Goal: Task Accomplishment & Management: Manage account settings

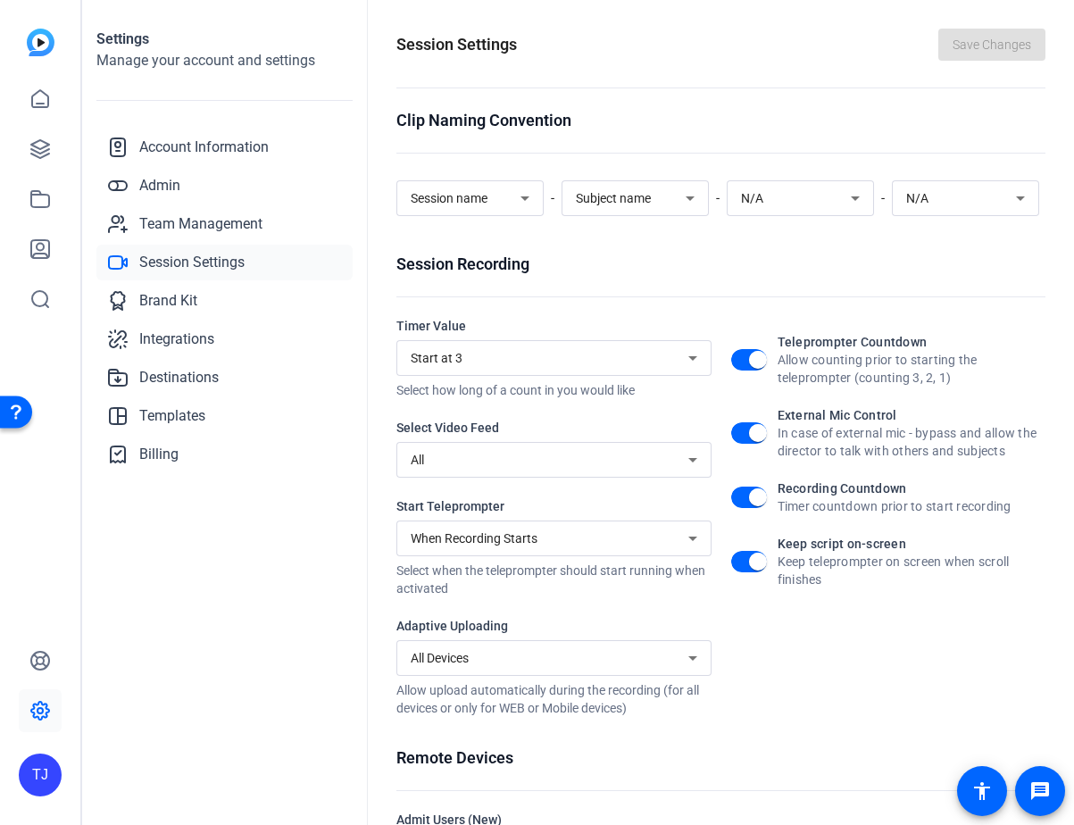
scroll to position [180, 0]
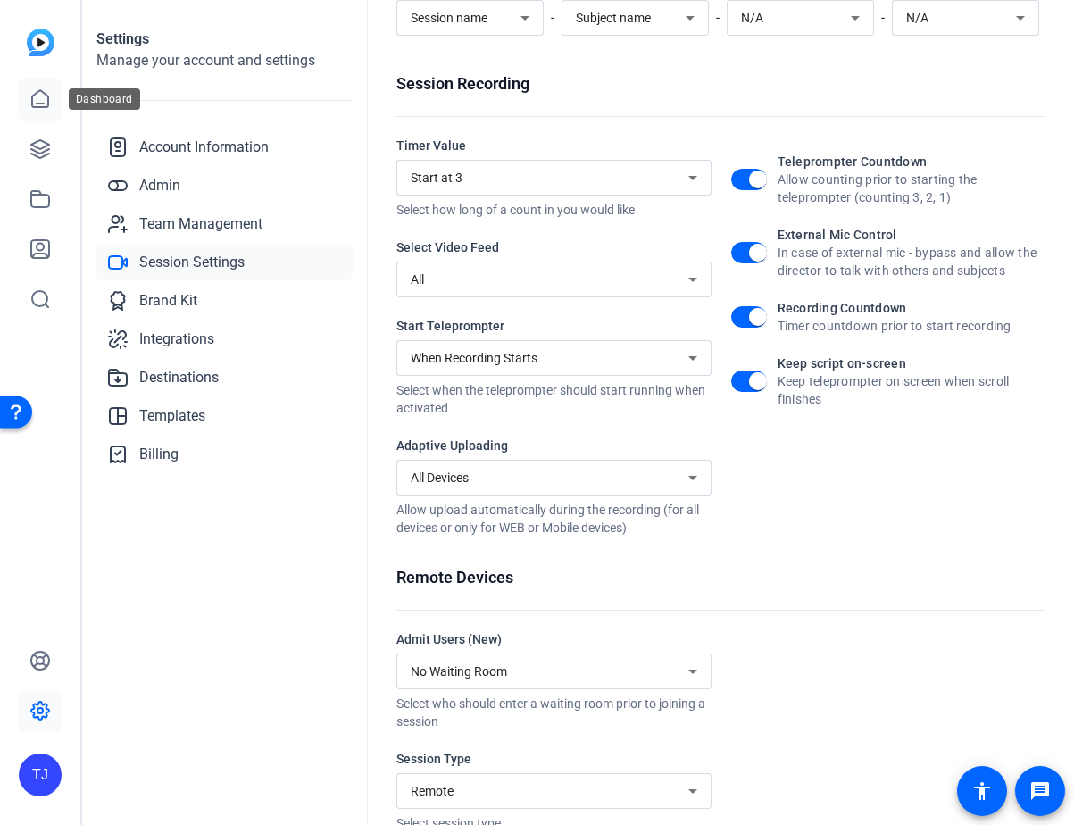
click at [47, 108] on icon at bounding box center [39, 98] width 21 height 21
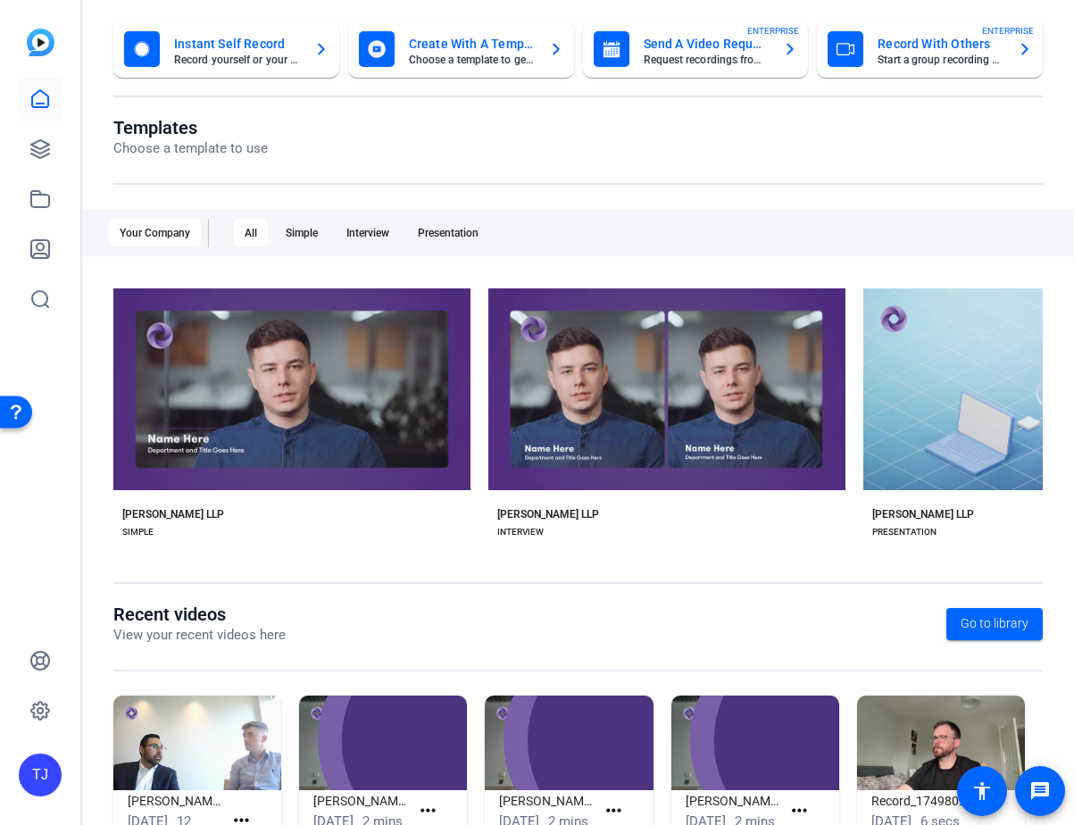
scroll to position [179, 0]
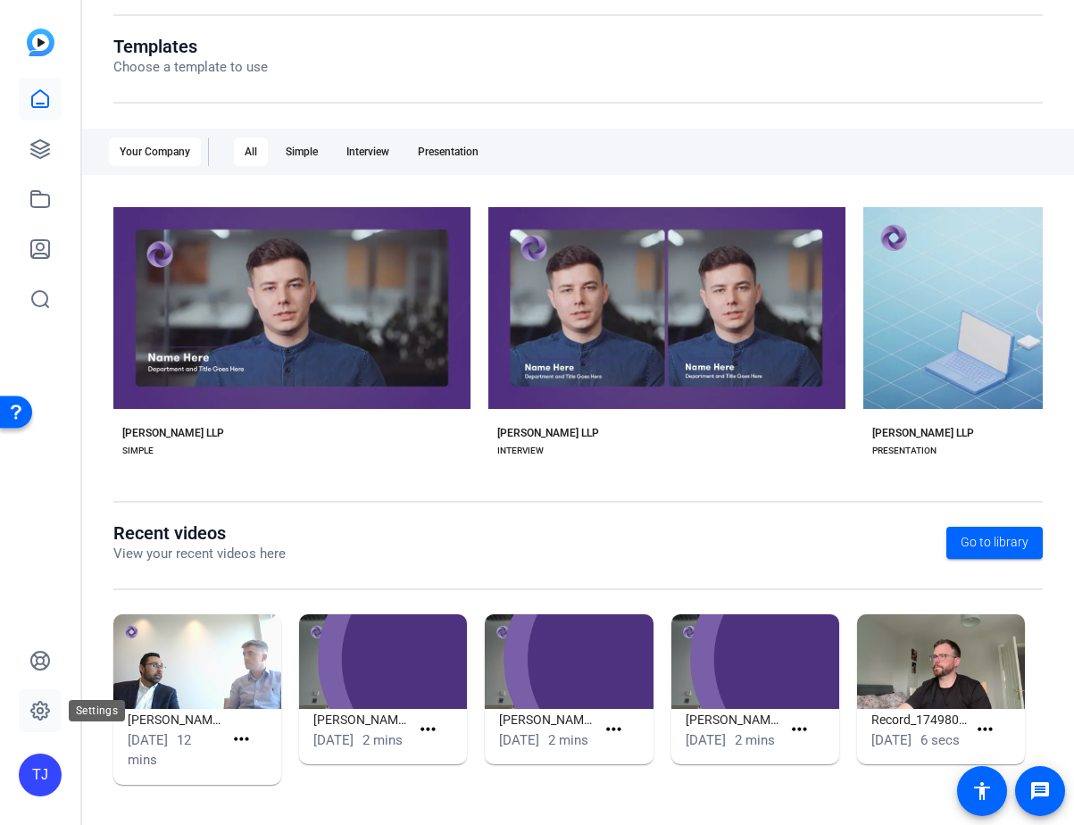
click at [45, 711] on icon at bounding box center [39, 710] width 21 height 21
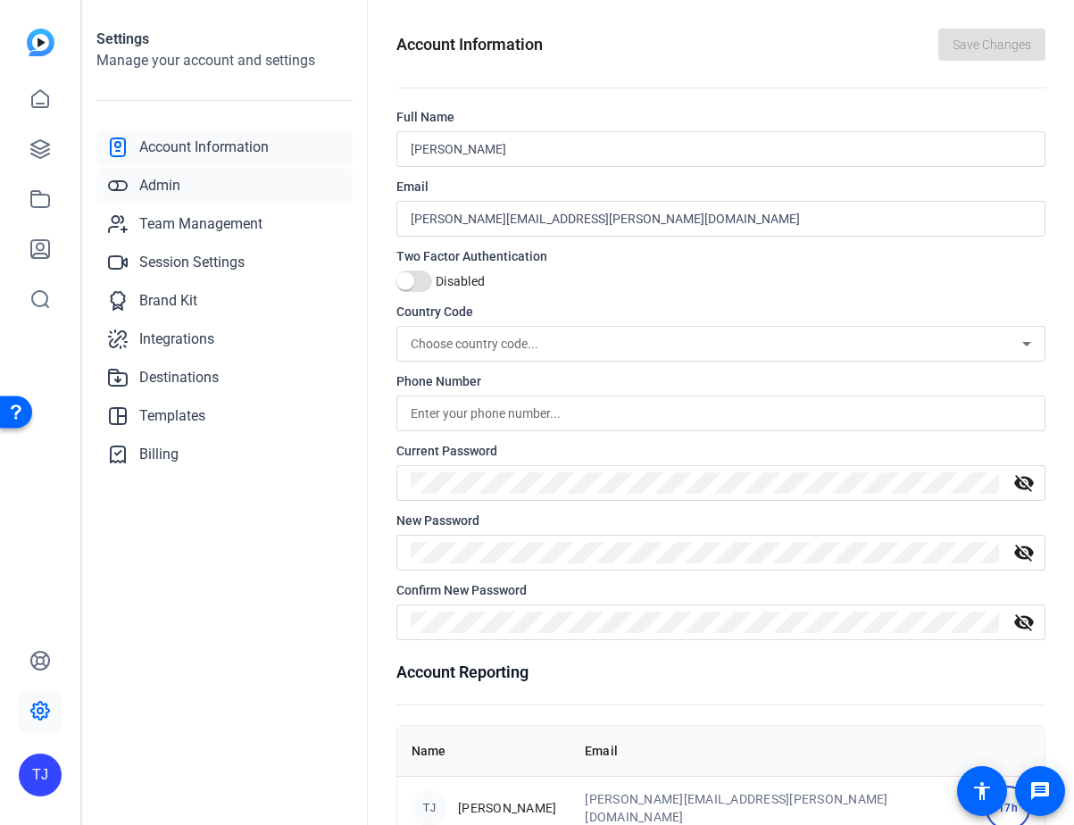
click at [232, 189] on link "Admin" at bounding box center [224, 186] width 256 height 36
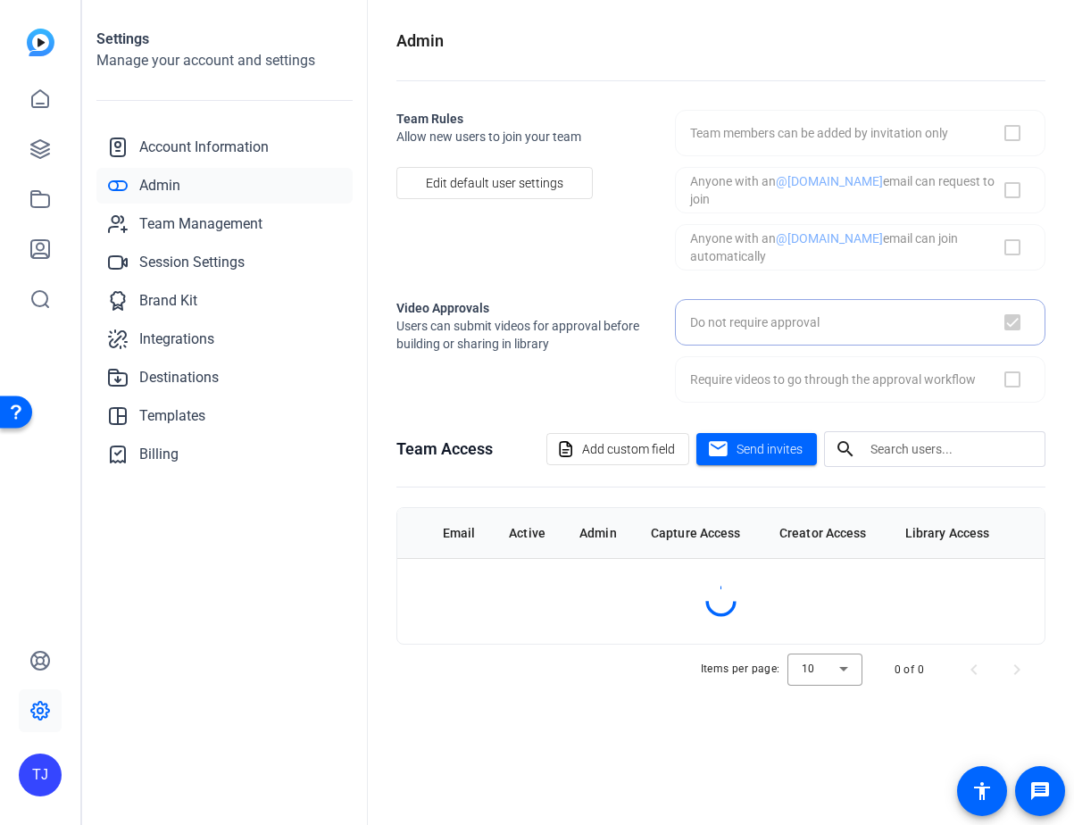
checkbox input "true"
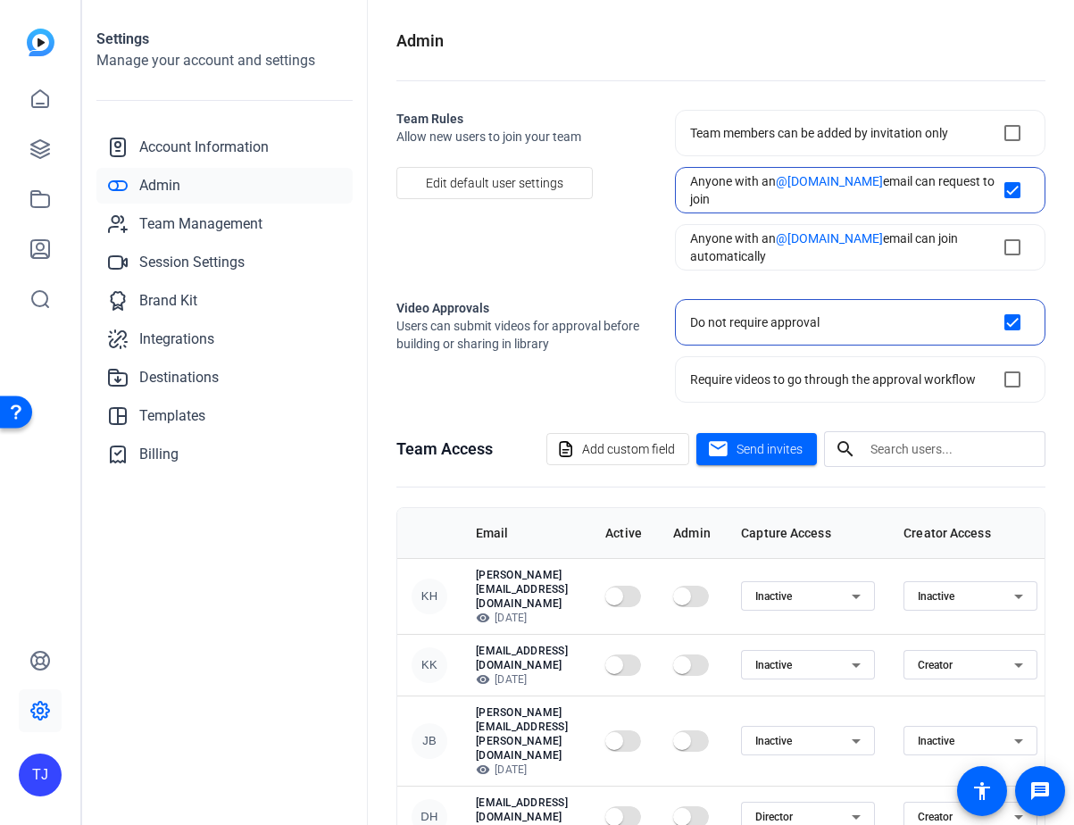
scroll to position [127, 0]
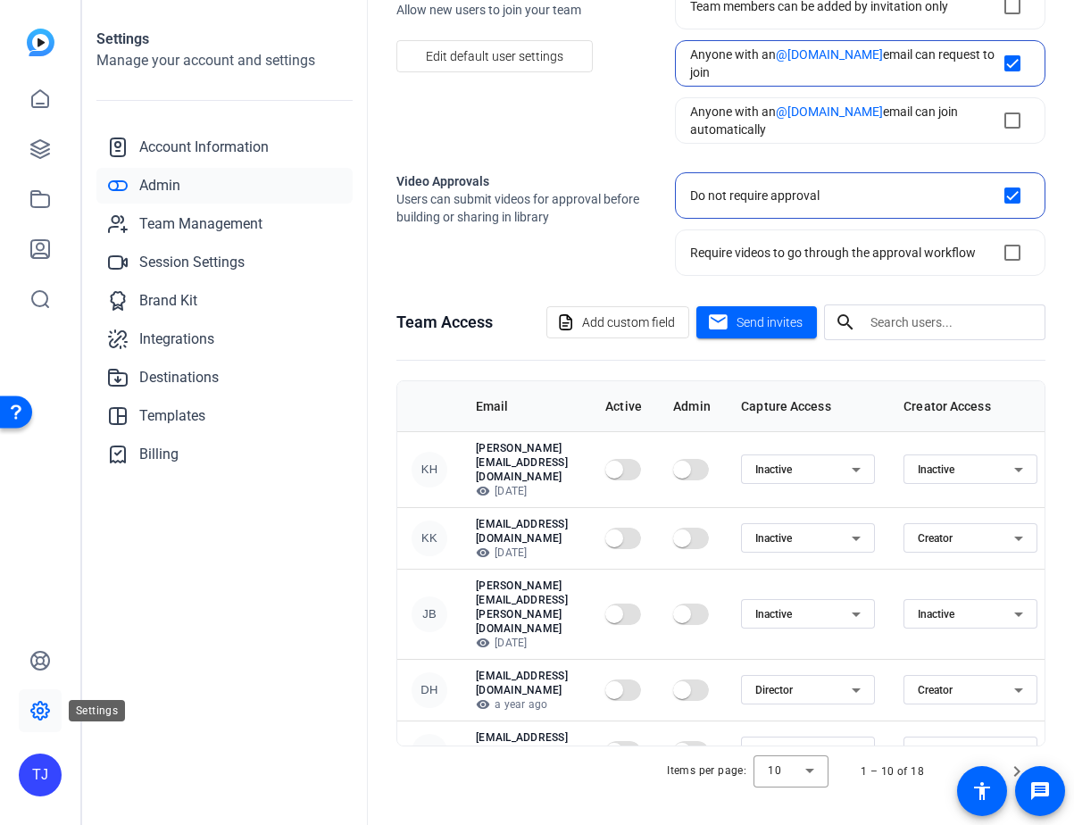
click at [36, 713] on icon at bounding box center [39, 710] width 21 height 21
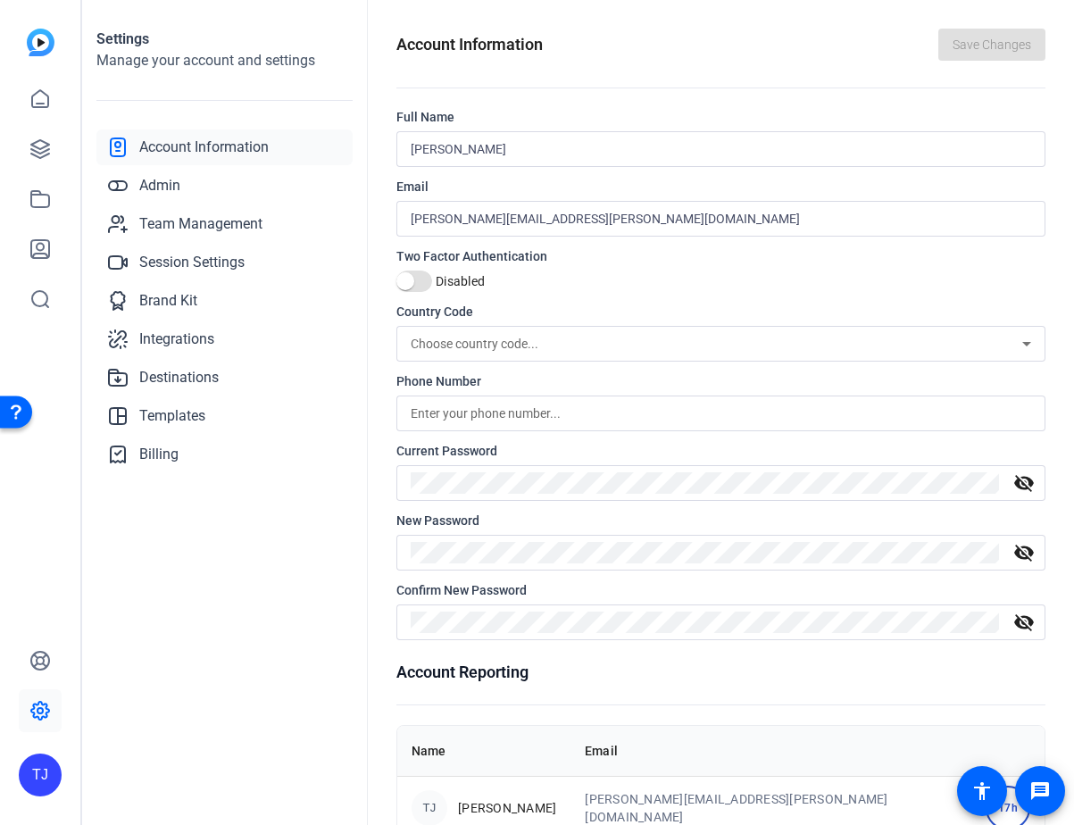
click at [38, 772] on div "TJ" at bounding box center [40, 775] width 43 height 43
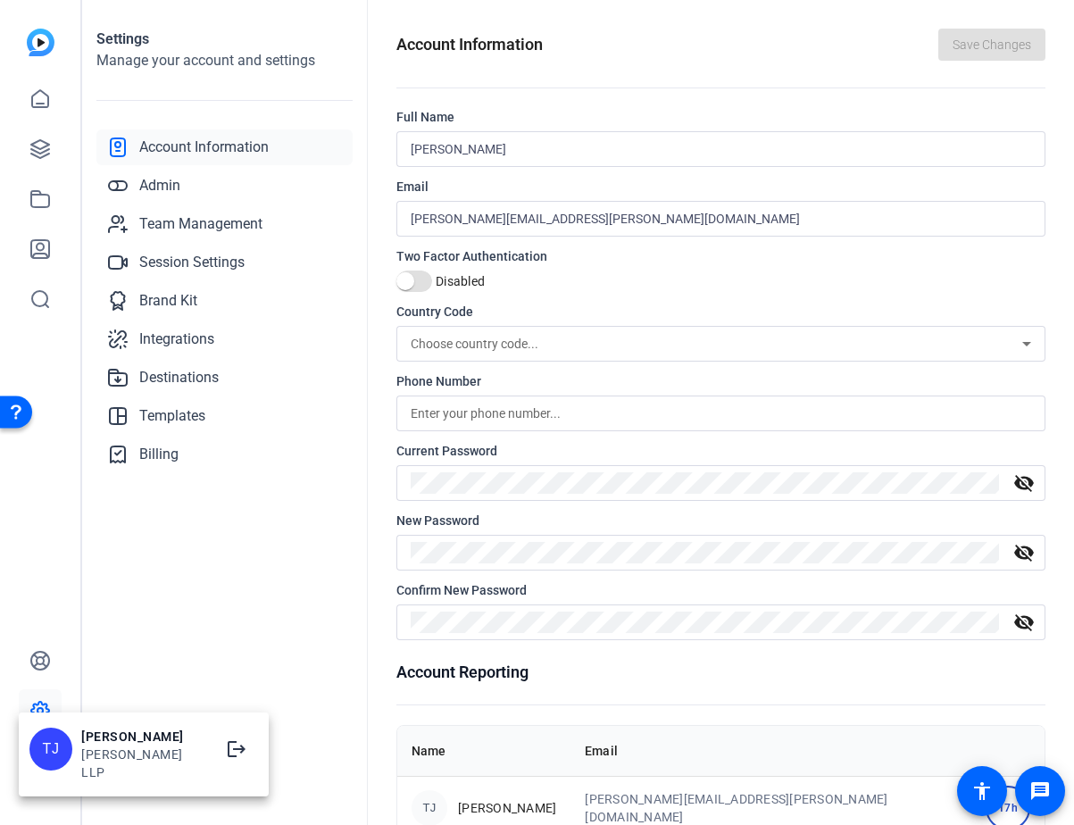
click at [97, 591] on div at bounding box center [537, 412] width 1074 height 825
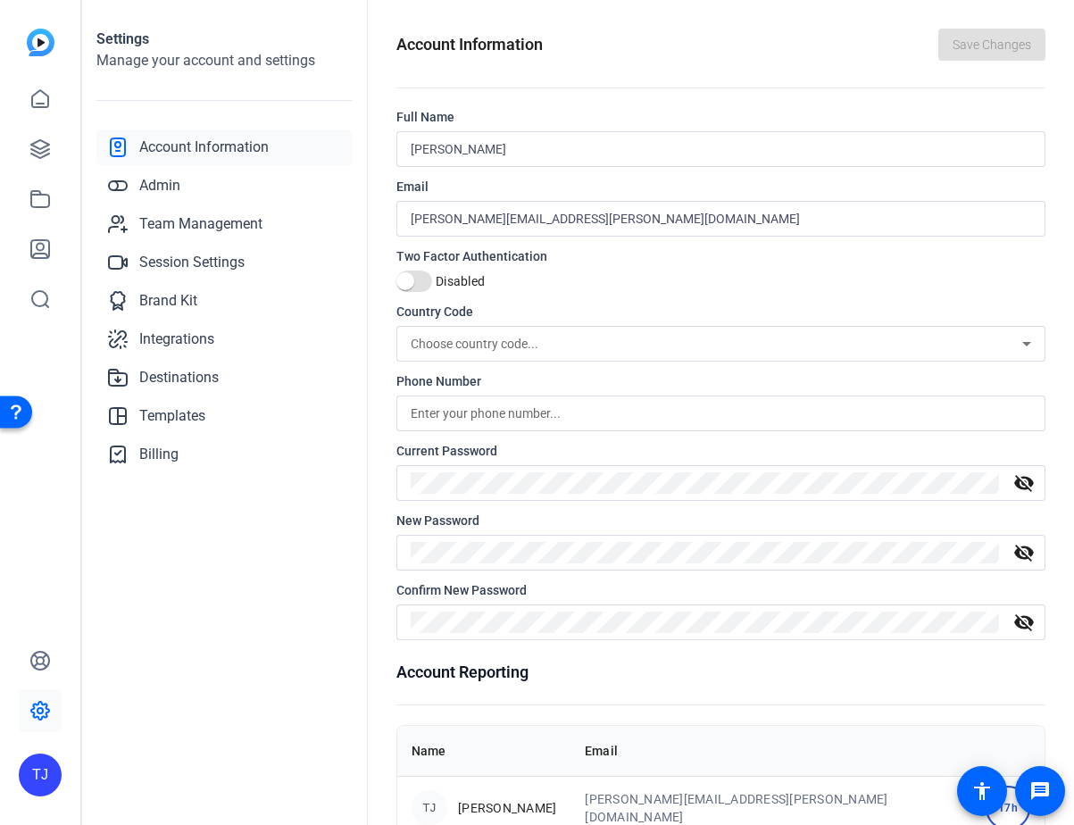
click at [40, 47] on img at bounding box center [41, 43] width 28 height 28
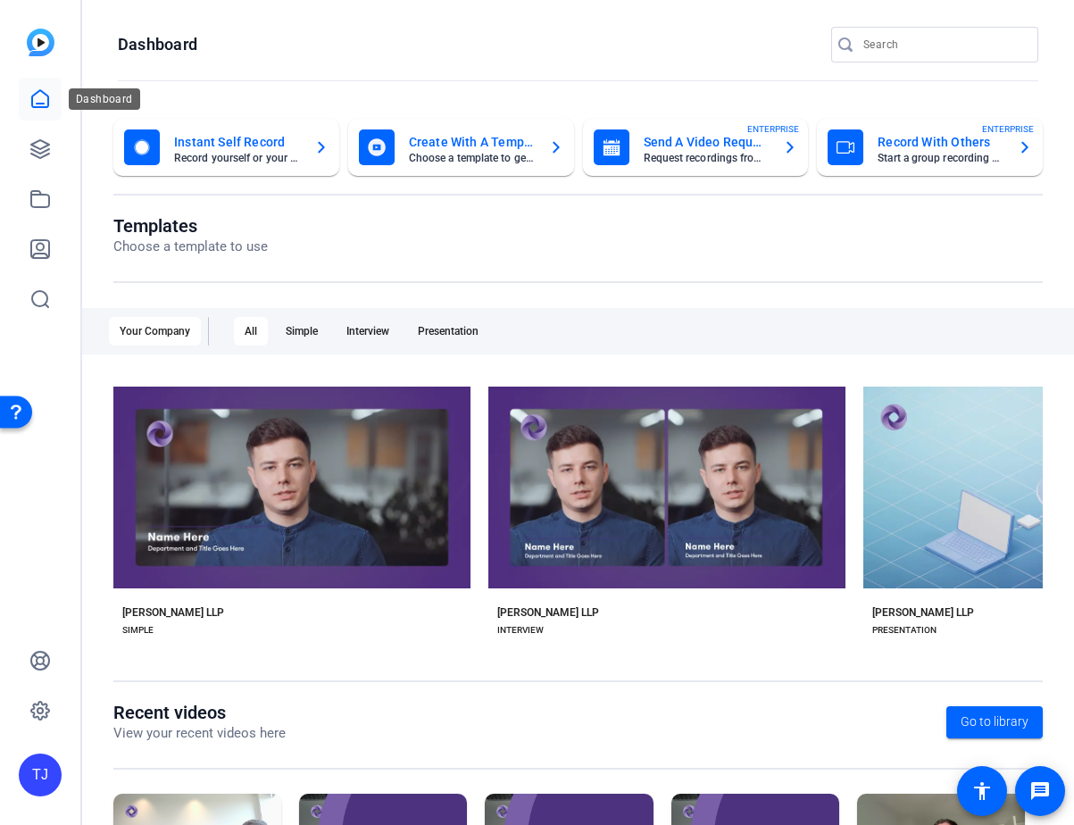
click at [41, 90] on icon at bounding box center [40, 98] width 16 height 17
click at [46, 152] on icon at bounding box center [39, 148] width 21 height 21
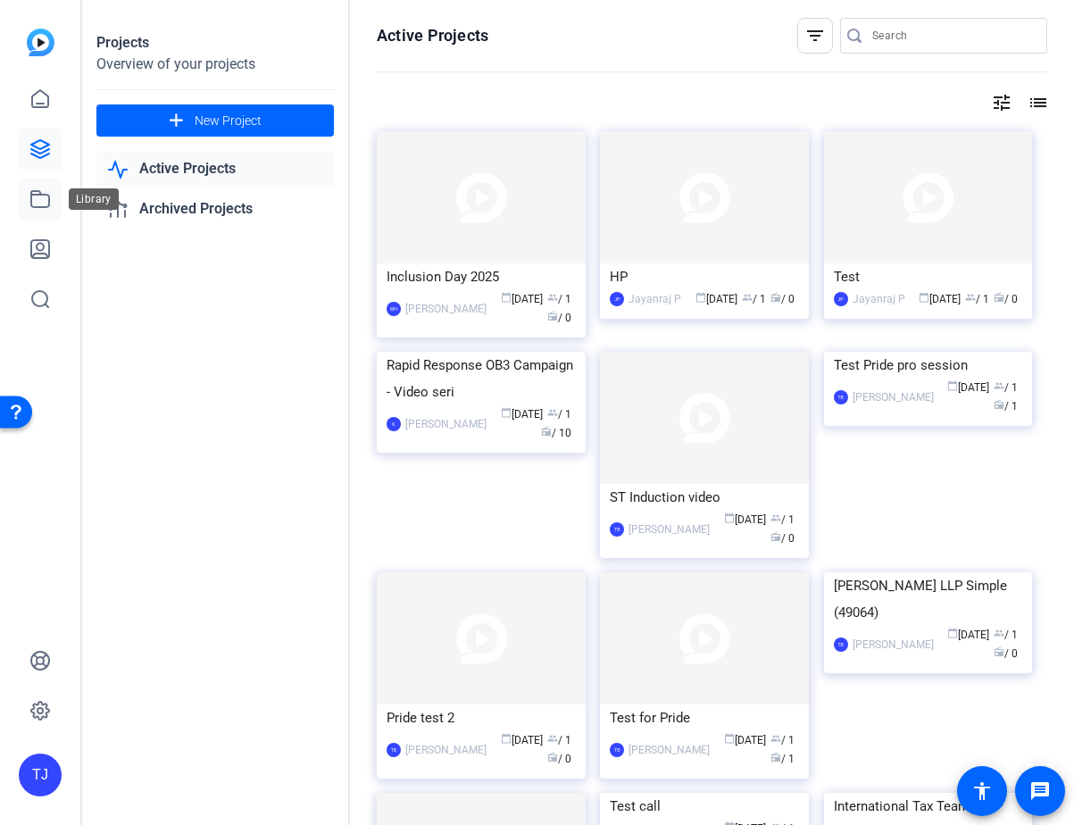
click at [49, 204] on icon at bounding box center [40, 199] width 18 height 16
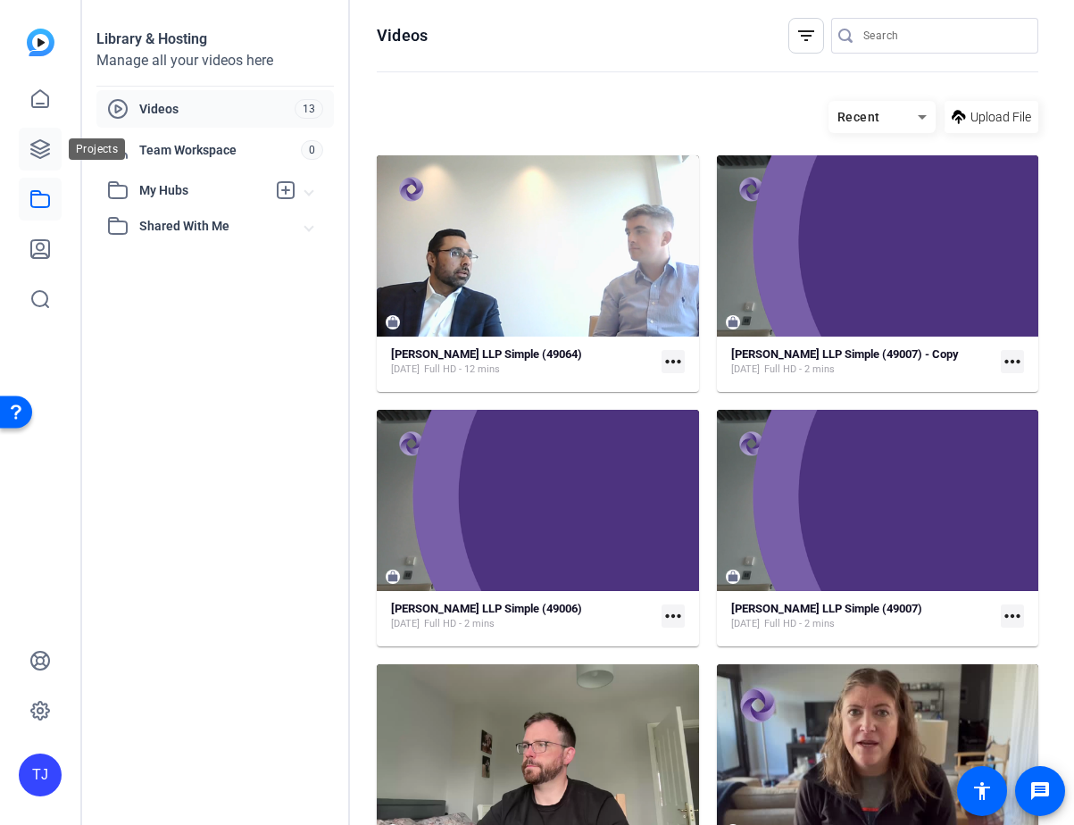
click at [46, 153] on icon at bounding box center [39, 148] width 21 height 21
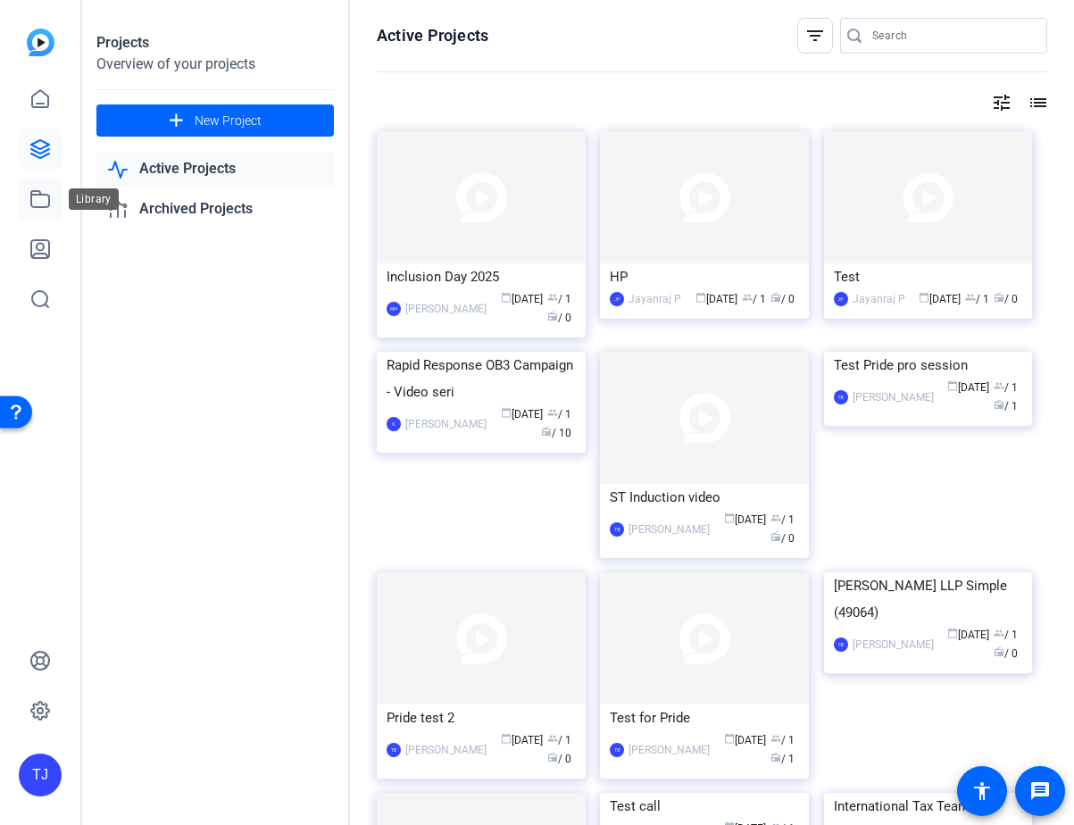
click at [37, 191] on icon at bounding box center [40, 199] width 18 height 16
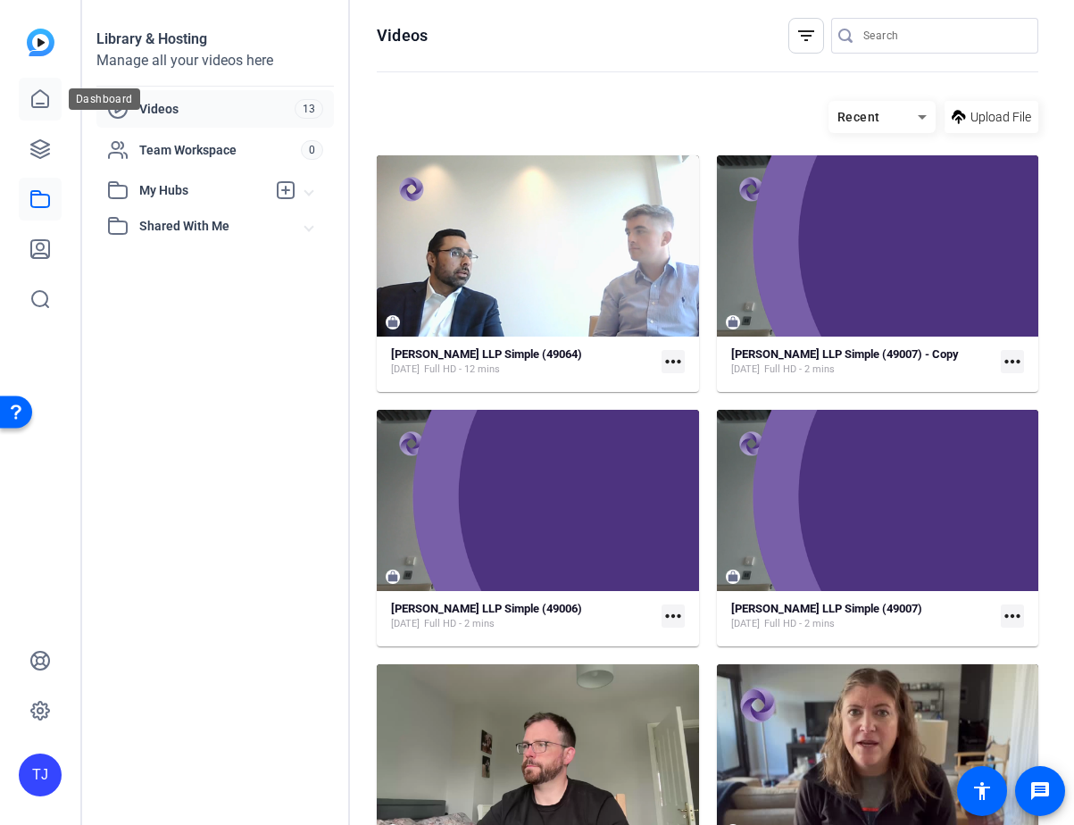
click at [44, 106] on icon at bounding box center [40, 98] width 16 height 17
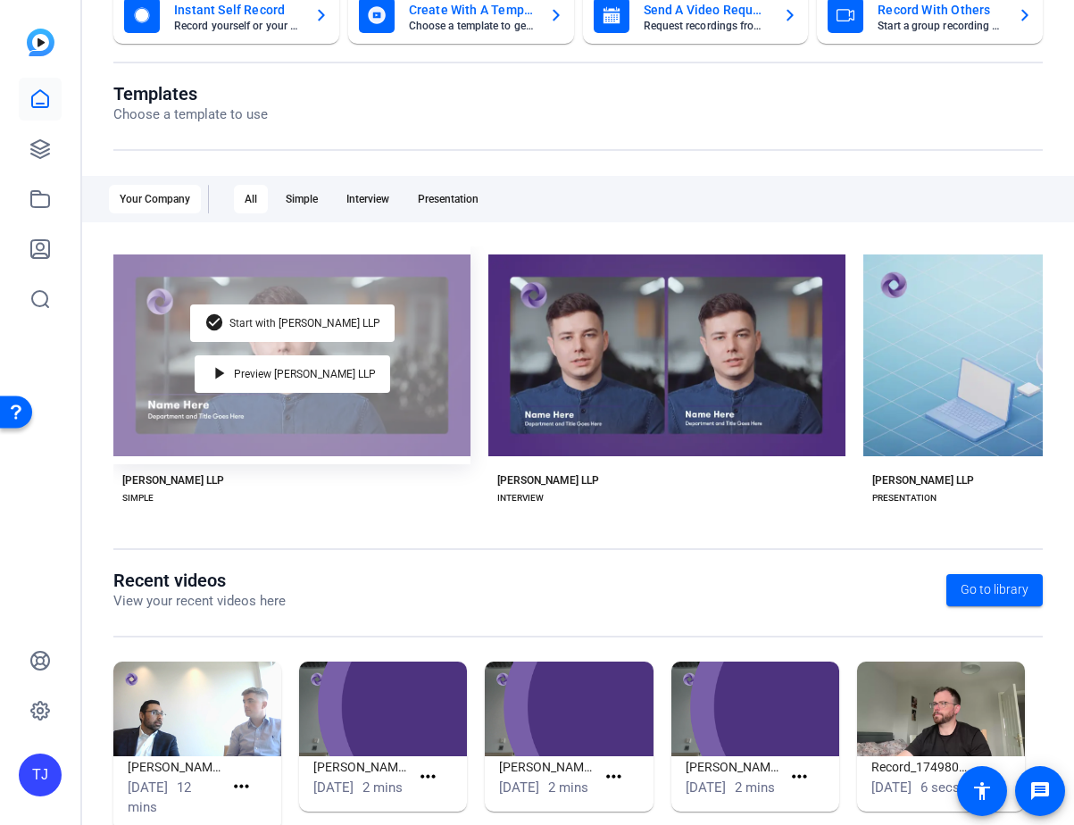
scroll to position [179, 0]
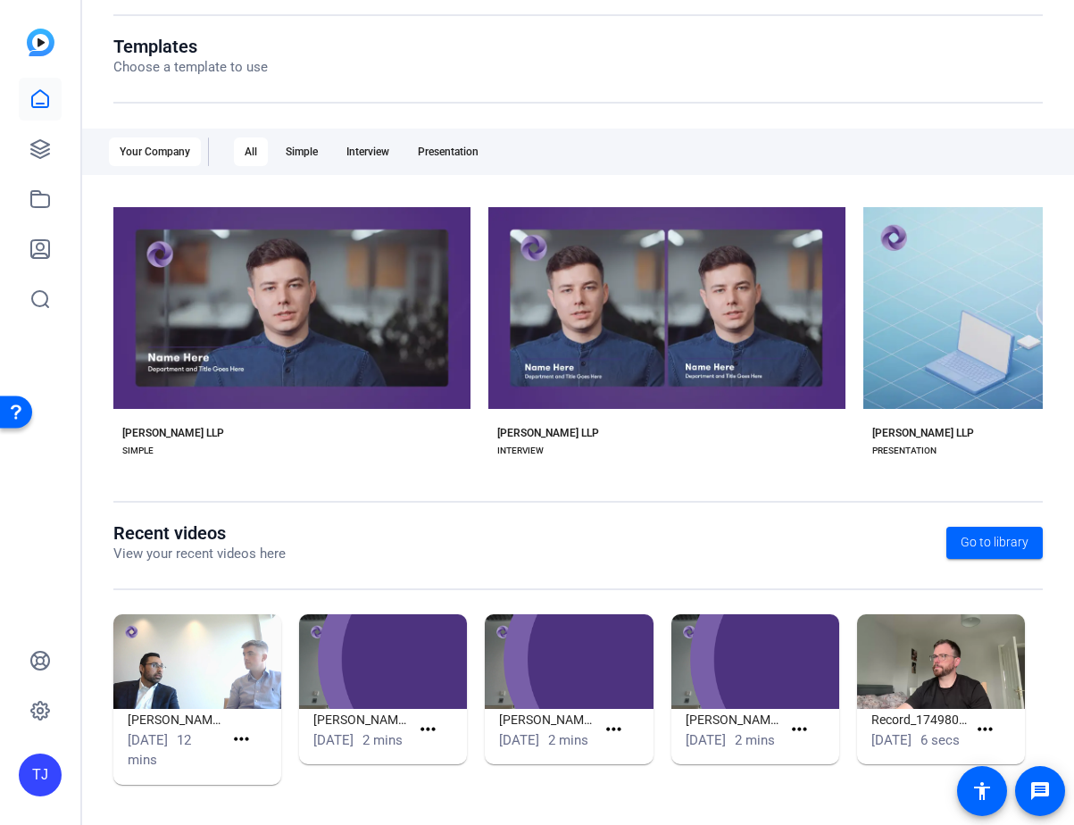
click at [206, 647] on img at bounding box center [197, 661] width 168 height 95
click at [186, 727] on h1 "[PERSON_NAME] LLP Simple (49064)" at bounding box center [176, 719] width 96 height 21
click at [238, 744] on mat-icon "more_horiz" at bounding box center [241, 740] width 22 height 22
click at [184, 740] on div at bounding box center [537, 412] width 1074 height 825
click at [169, 729] on h1 "[PERSON_NAME] LLP Simple (49064)" at bounding box center [176, 719] width 96 height 21
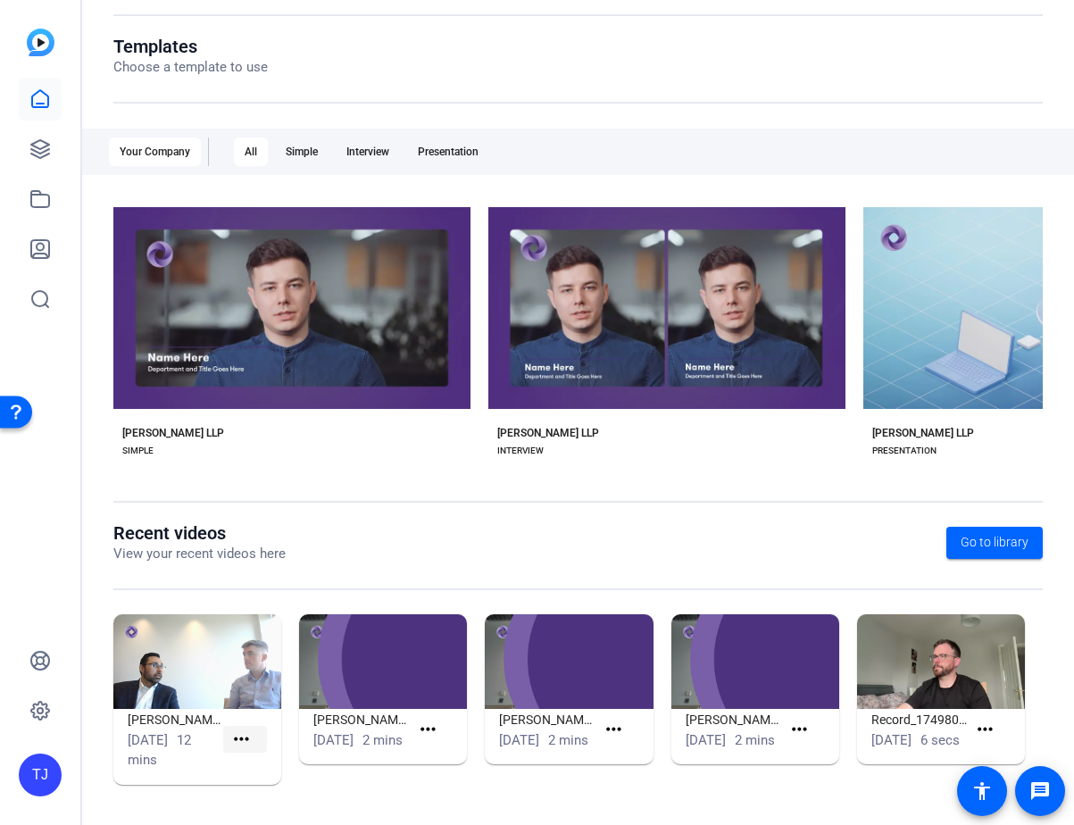
click at [246, 749] on mat-icon "more_horiz" at bounding box center [241, 740] width 22 height 22
click at [265, 759] on span "View" at bounding box center [280, 765] width 71 height 21
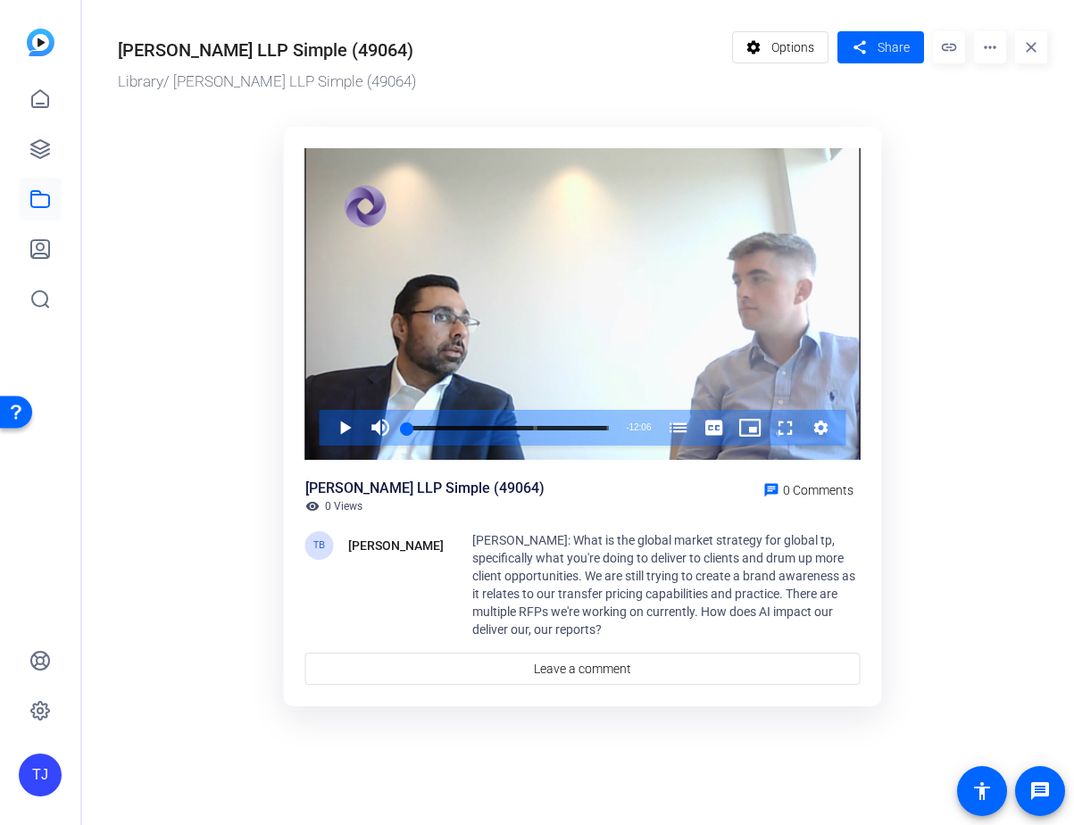
click at [173, 255] on ktd-grid "Video Player is loading. Play Video Play Mute Current Time 0:00 / Duration 12:0…" at bounding box center [582, 419] width 929 height 607
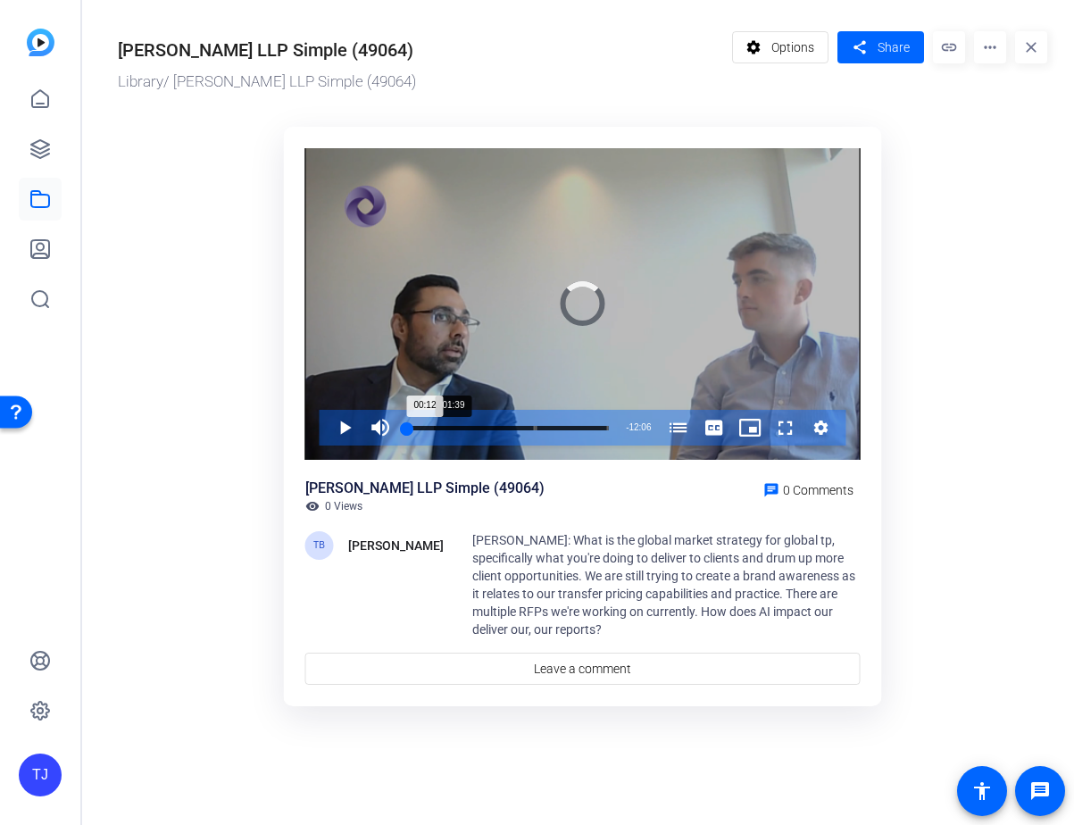
drag, startPoint x: 410, startPoint y: 424, endPoint x: 434, endPoint y: 424, distance: 24.1
click at [434, 424] on div "Loaded : 0.00% 01:39 00:12 Microsoft Transfer Pricing: Global Market Strategy (…" at bounding box center [508, 428] width 220 height 36
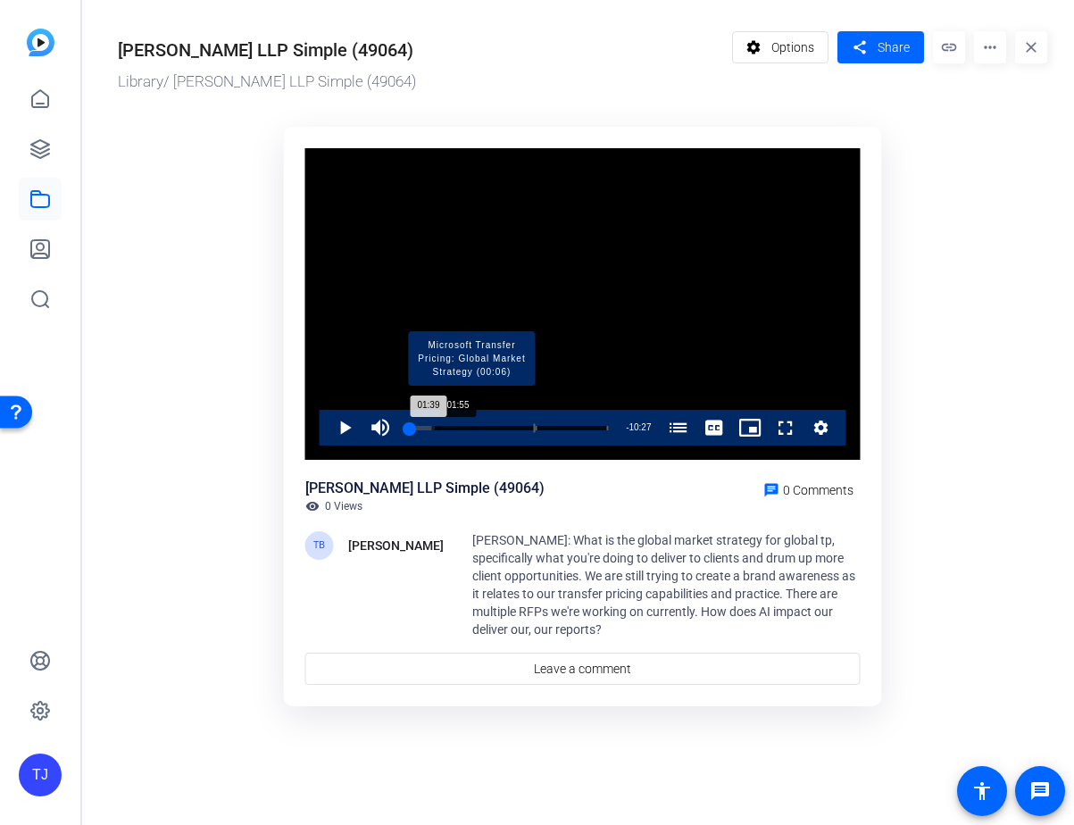
click at [438, 423] on div "Progress Bar" at bounding box center [471, 427] width 127 height 9
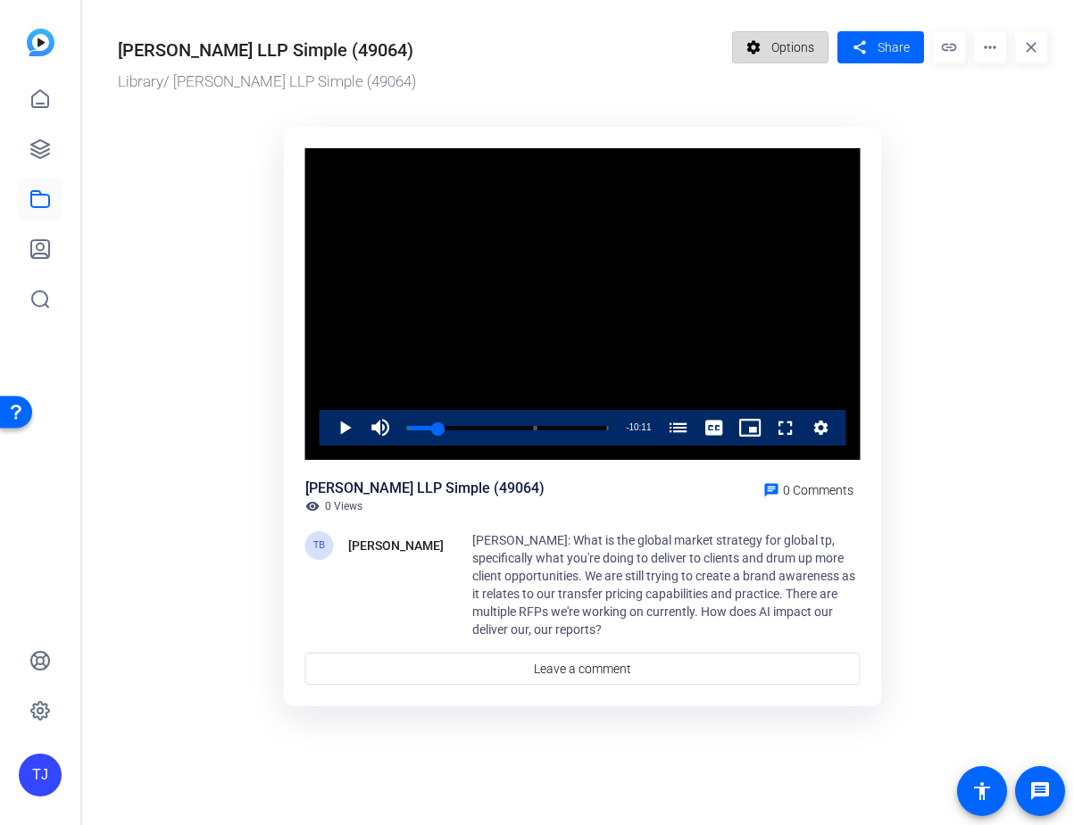
click at [760, 40] on mat-icon "settings" at bounding box center [754, 47] width 22 height 34
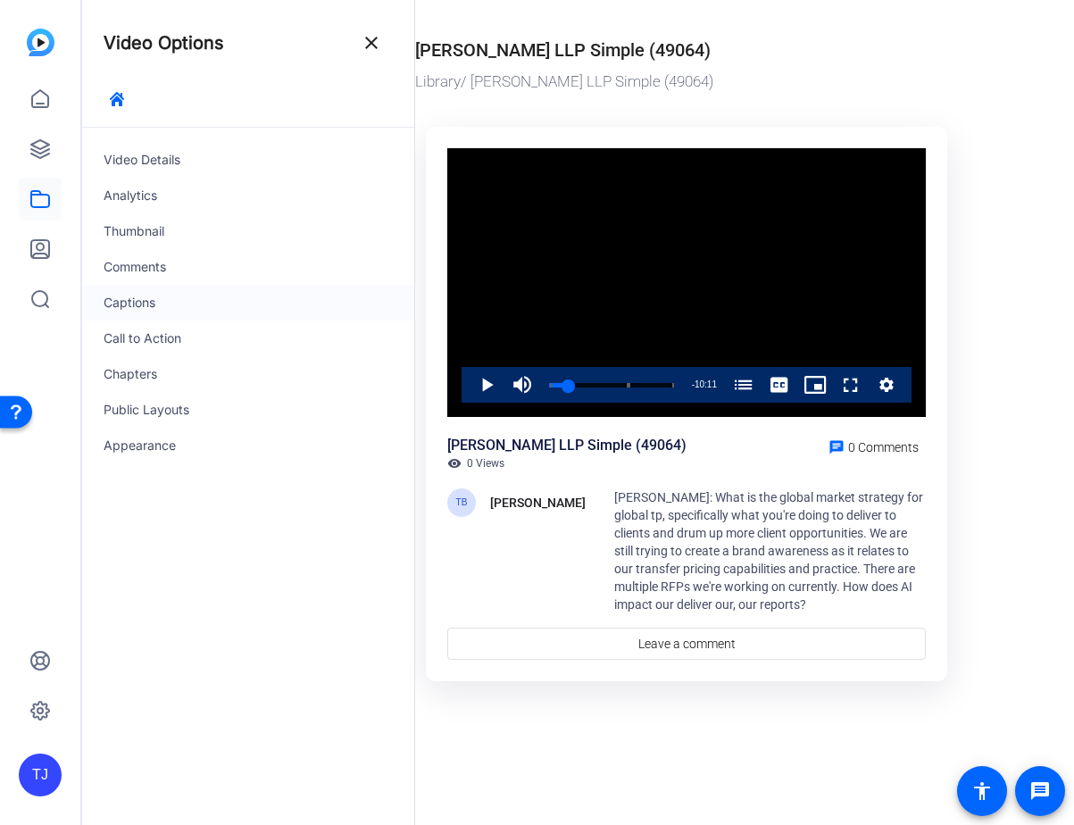
click at [289, 310] on div "Captions" at bounding box center [248, 303] width 332 height 36
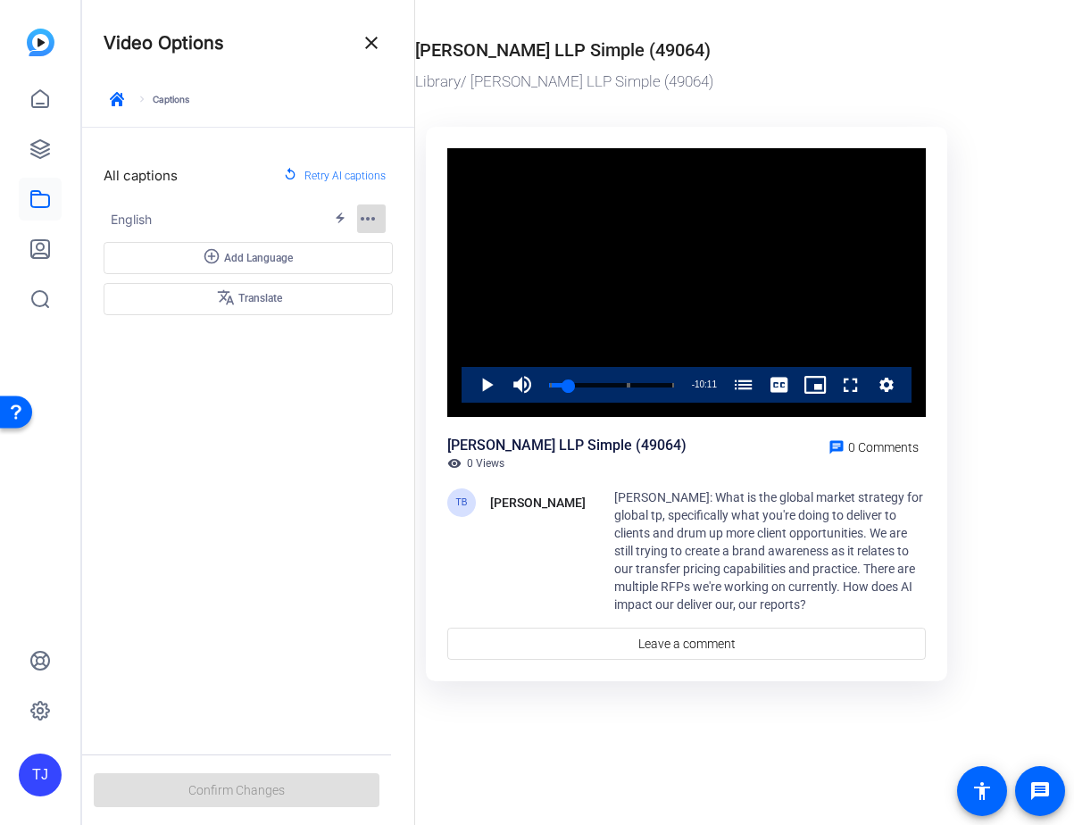
click at [373, 221] on mat-icon "more_horiz" at bounding box center [367, 218] width 21 height 21
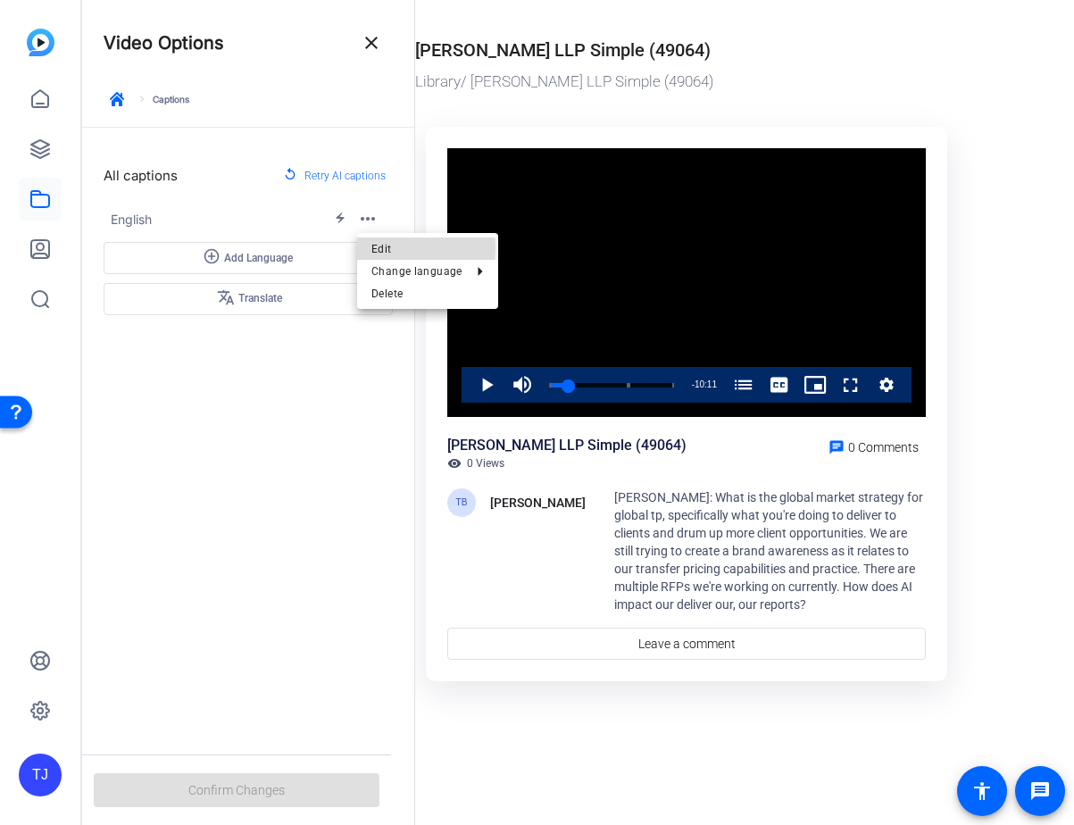
click at [389, 248] on span "Edit" at bounding box center [381, 249] width 21 height 12
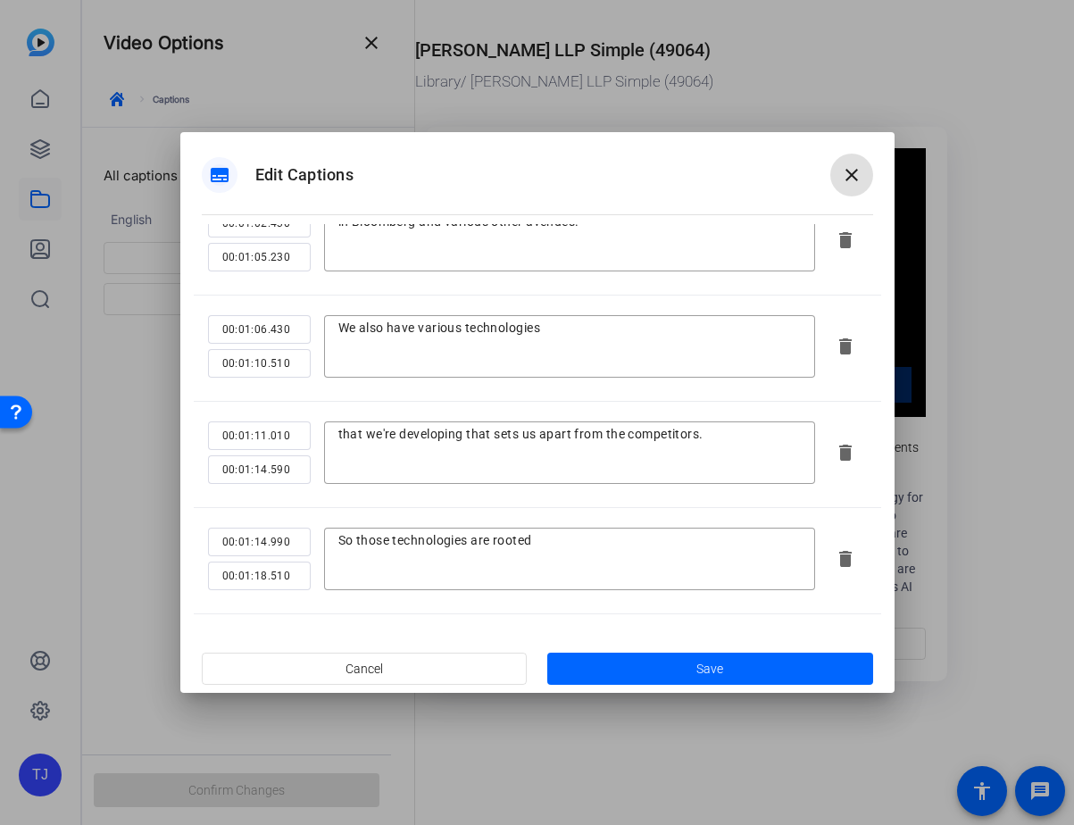
scroll to position [1528, 0]
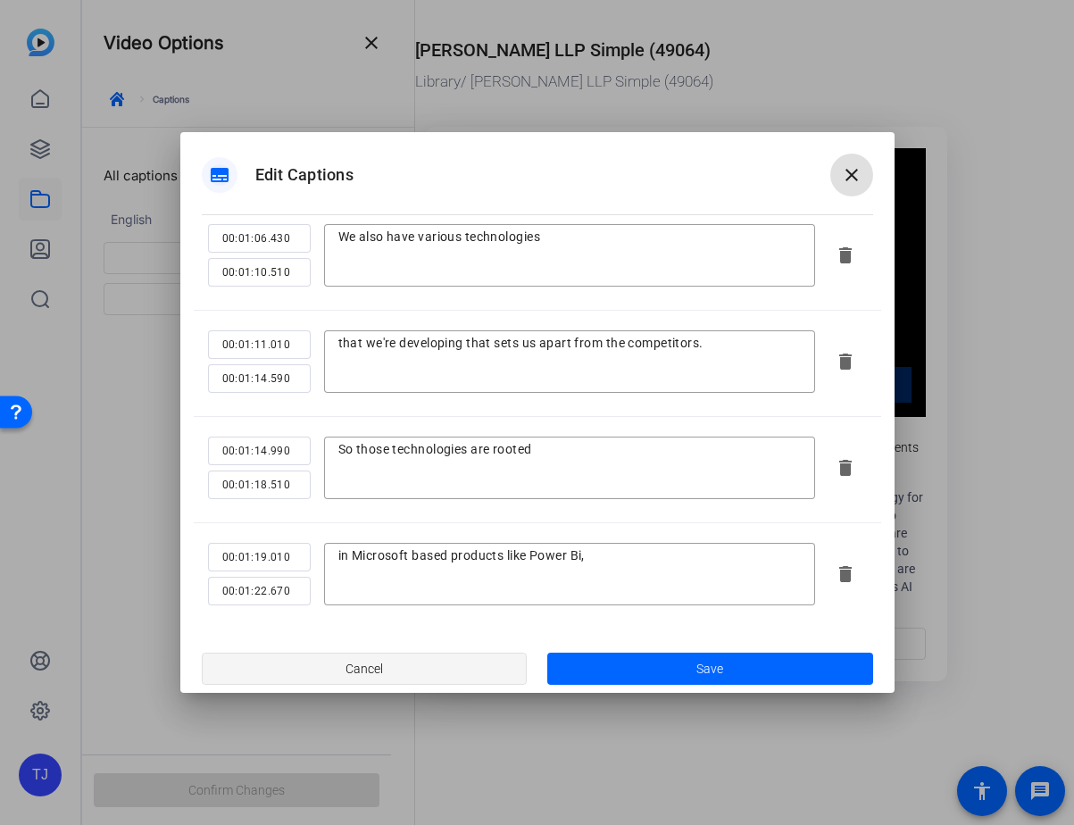
click at [431, 675] on span at bounding box center [365, 668] width 324 height 43
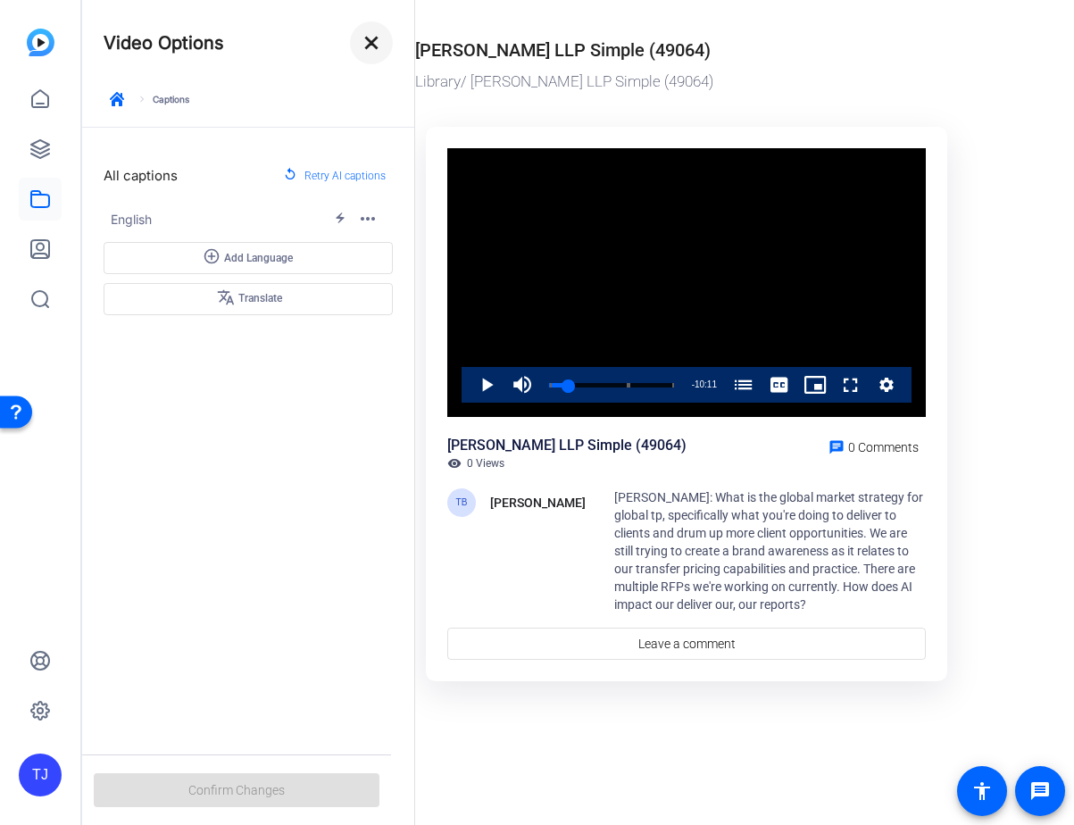
click at [369, 49] on mat-icon "close" at bounding box center [371, 42] width 21 height 21
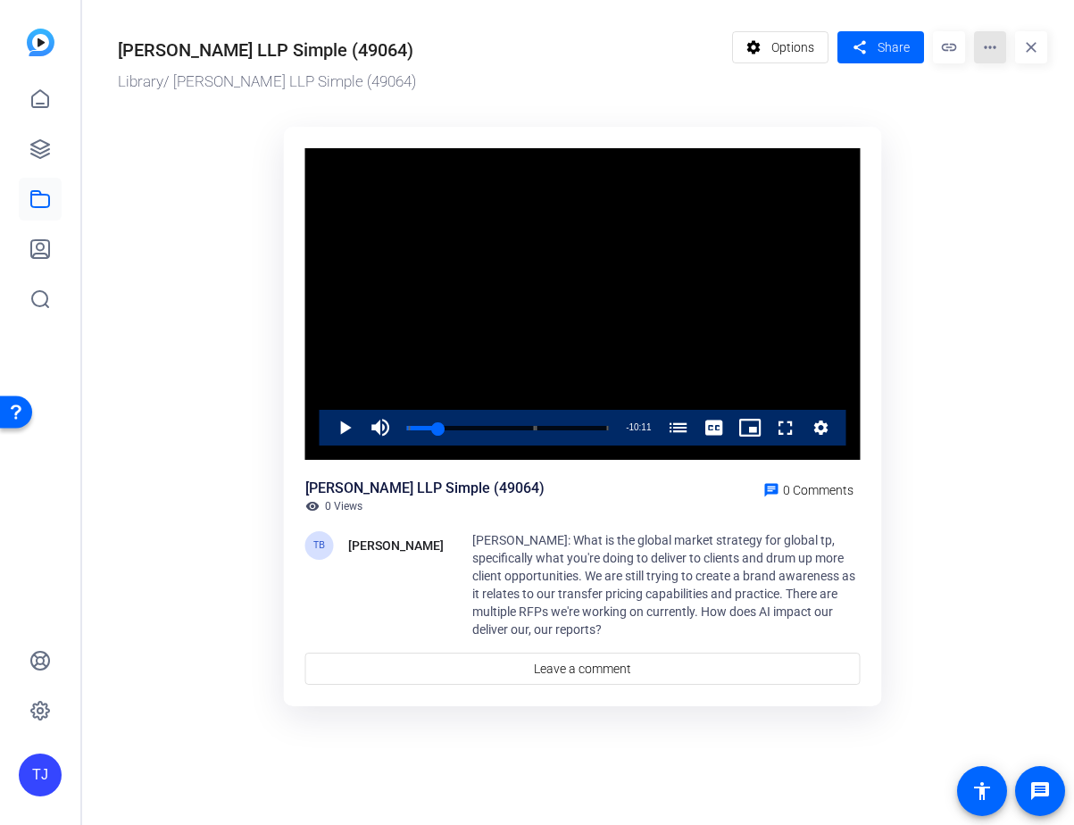
click at [987, 58] on mat-icon "more_horiz" at bounding box center [990, 47] width 32 height 32
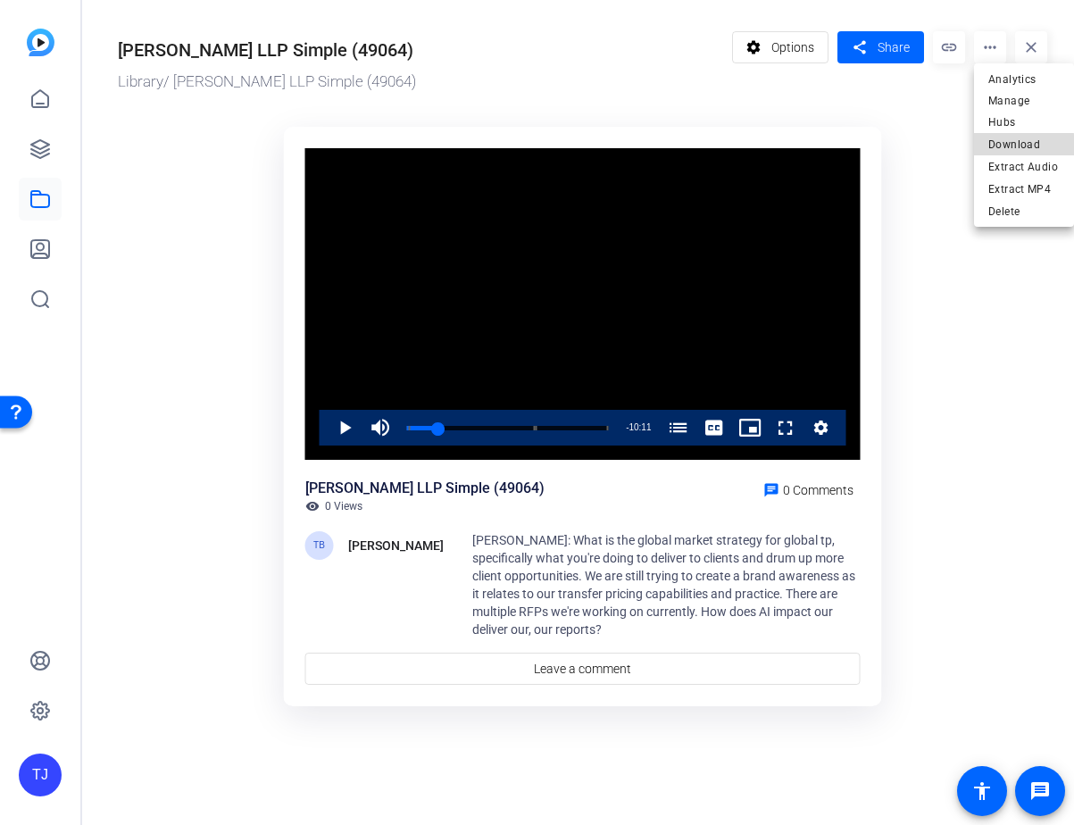
click at [1010, 134] on span "Download" at bounding box center [1023, 144] width 71 height 21
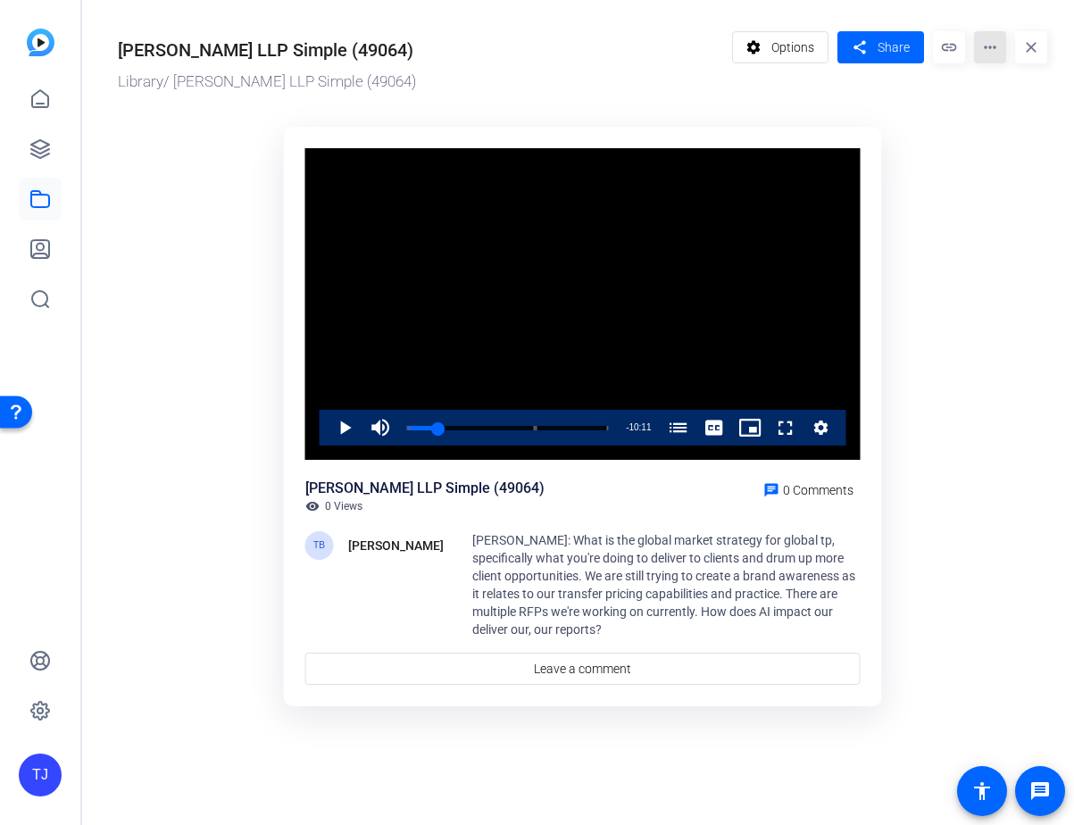
click at [1002, 54] on mat-icon "more_horiz" at bounding box center [990, 47] width 32 height 32
click at [781, 52] on div at bounding box center [537, 412] width 1074 height 825
click at [791, 48] on span "Options" at bounding box center [792, 47] width 43 height 34
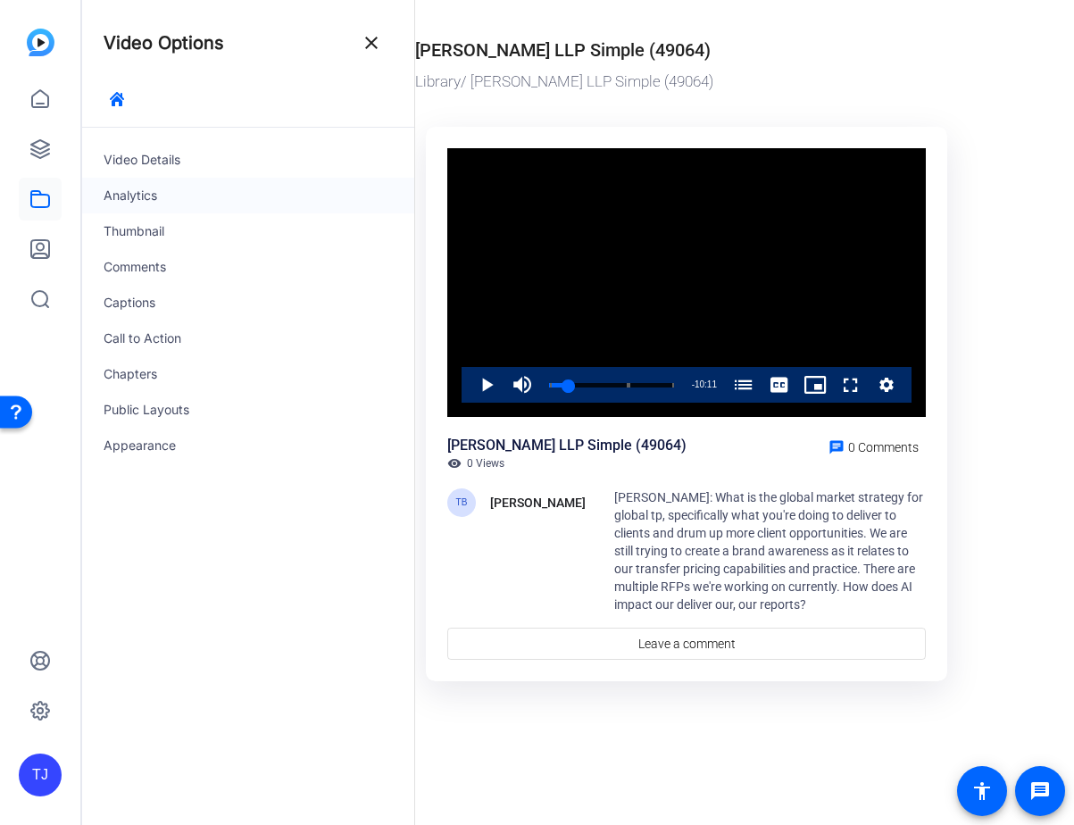
click at [155, 198] on div "Analytics" at bounding box center [248, 196] width 332 height 36
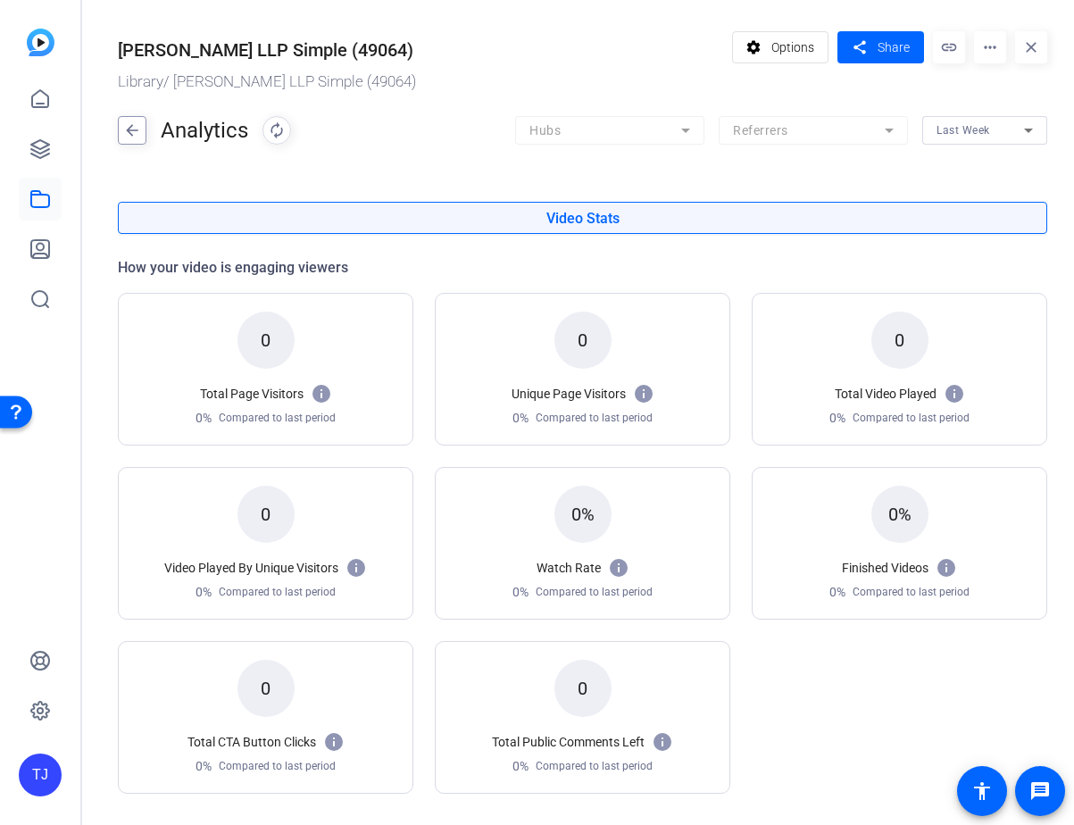
click at [137, 128] on mat-icon "arrow_back" at bounding box center [132, 130] width 27 height 29
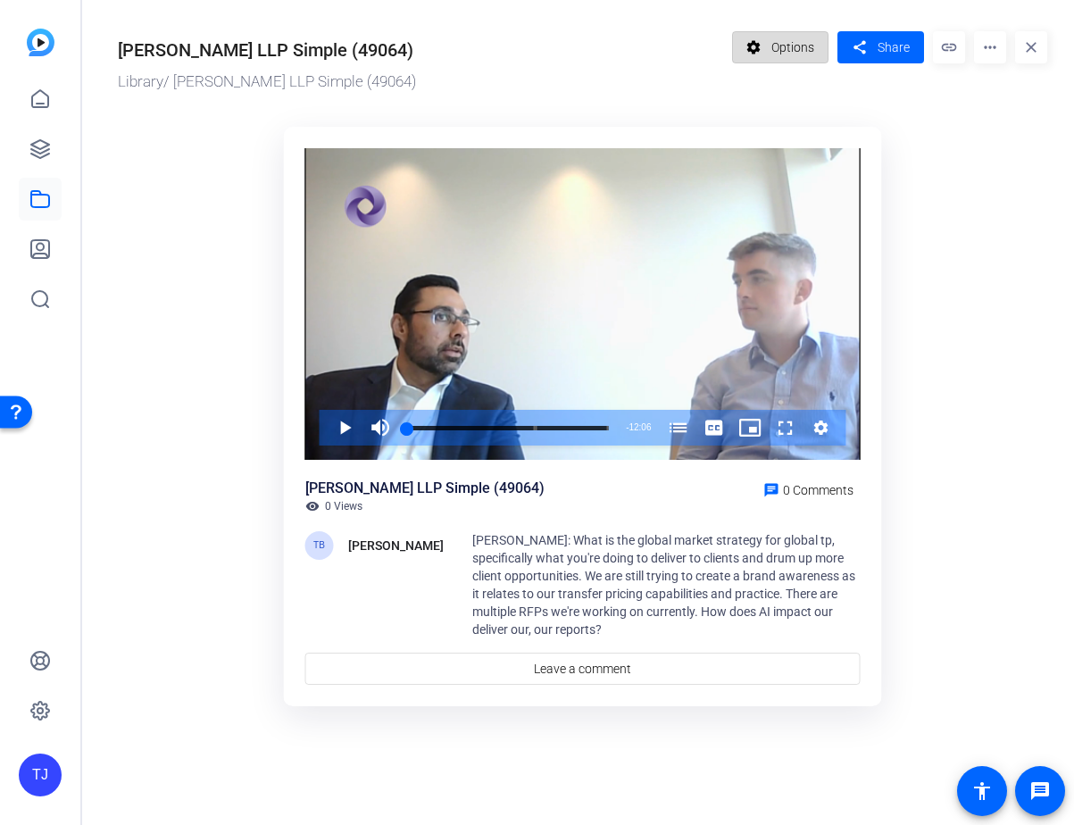
click at [796, 41] on span "Options" at bounding box center [792, 47] width 43 height 34
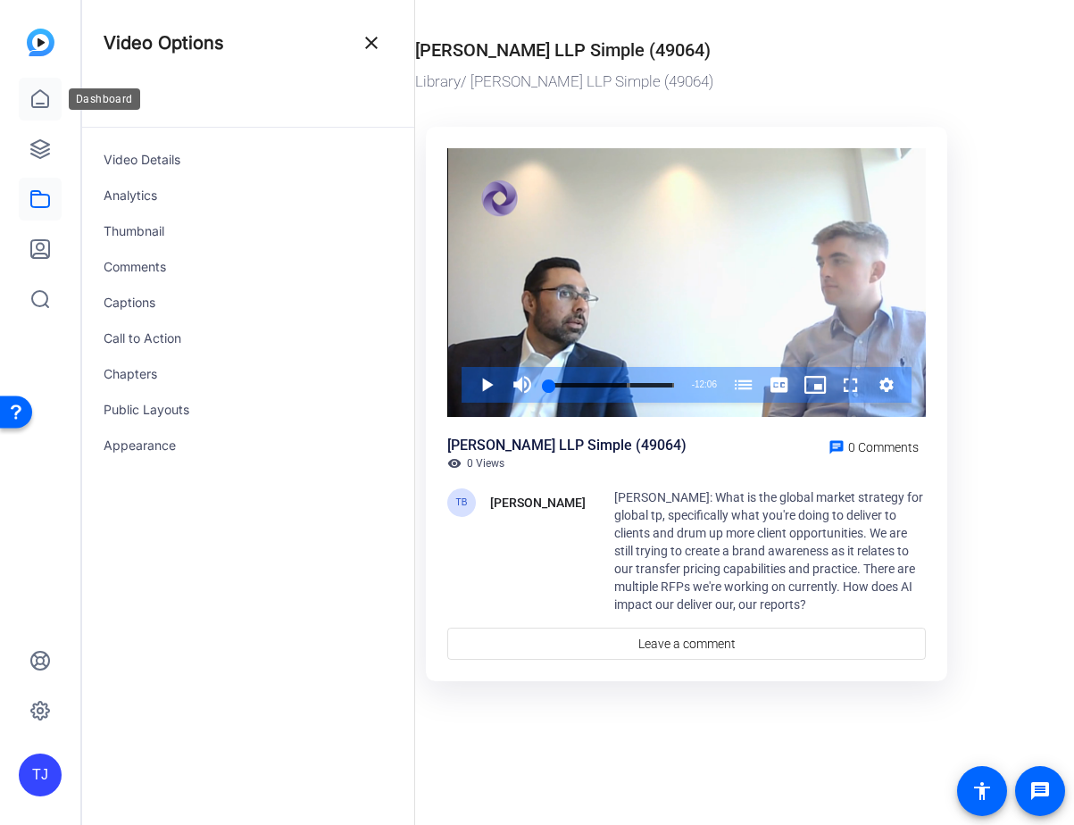
click at [46, 99] on icon at bounding box center [39, 98] width 21 height 21
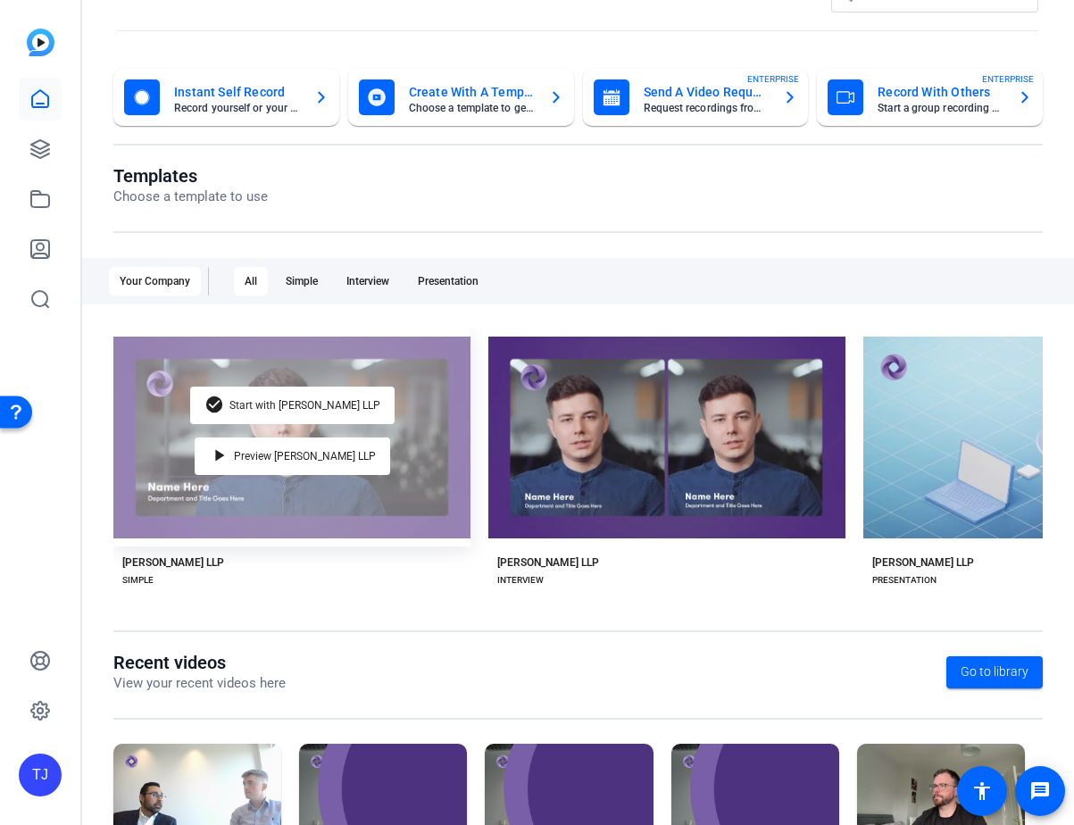
scroll to position [48, 0]
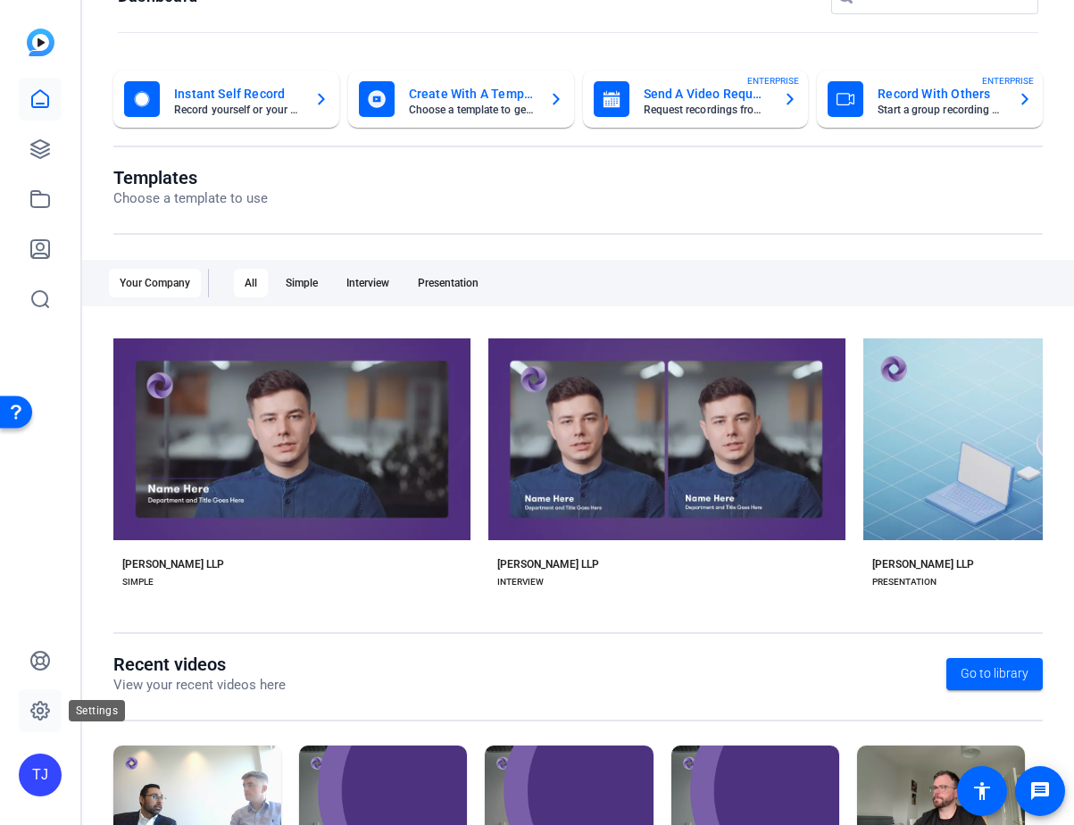
click at [34, 708] on icon at bounding box center [40, 711] width 18 height 18
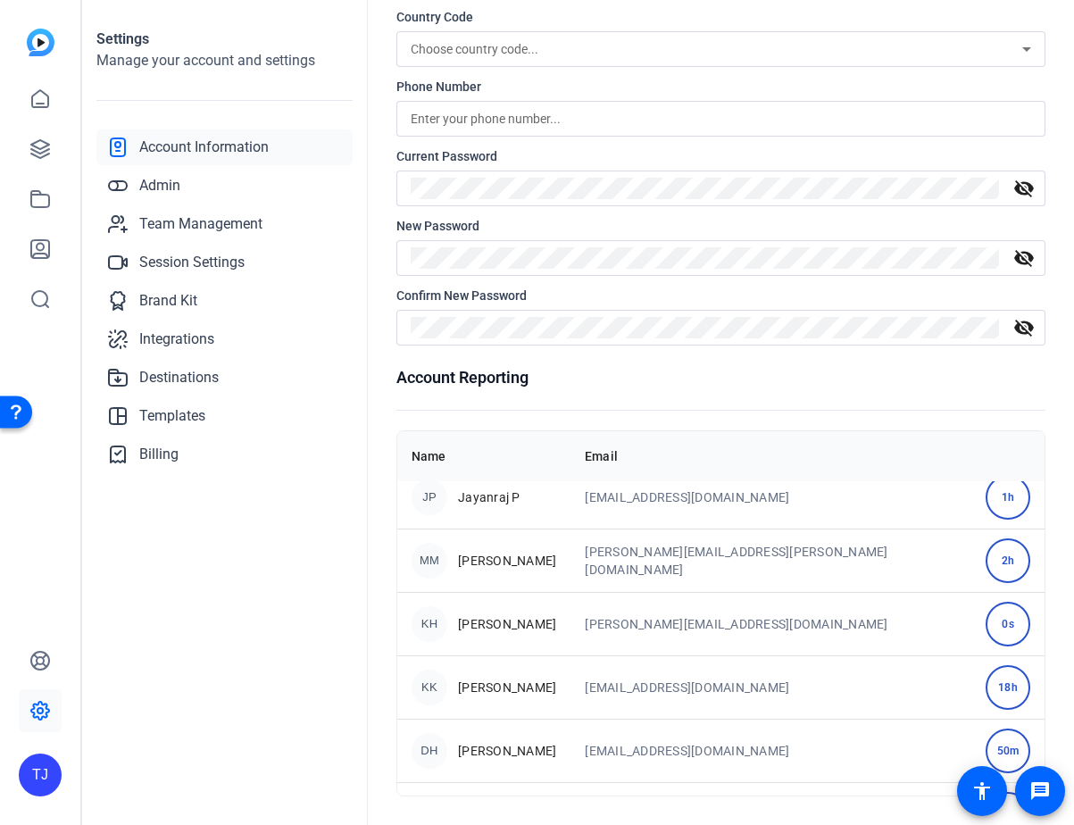
scroll to position [776, 0]
click at [162, 183] on span "Admin" at bounding box center [159, 185] width 41 height 21
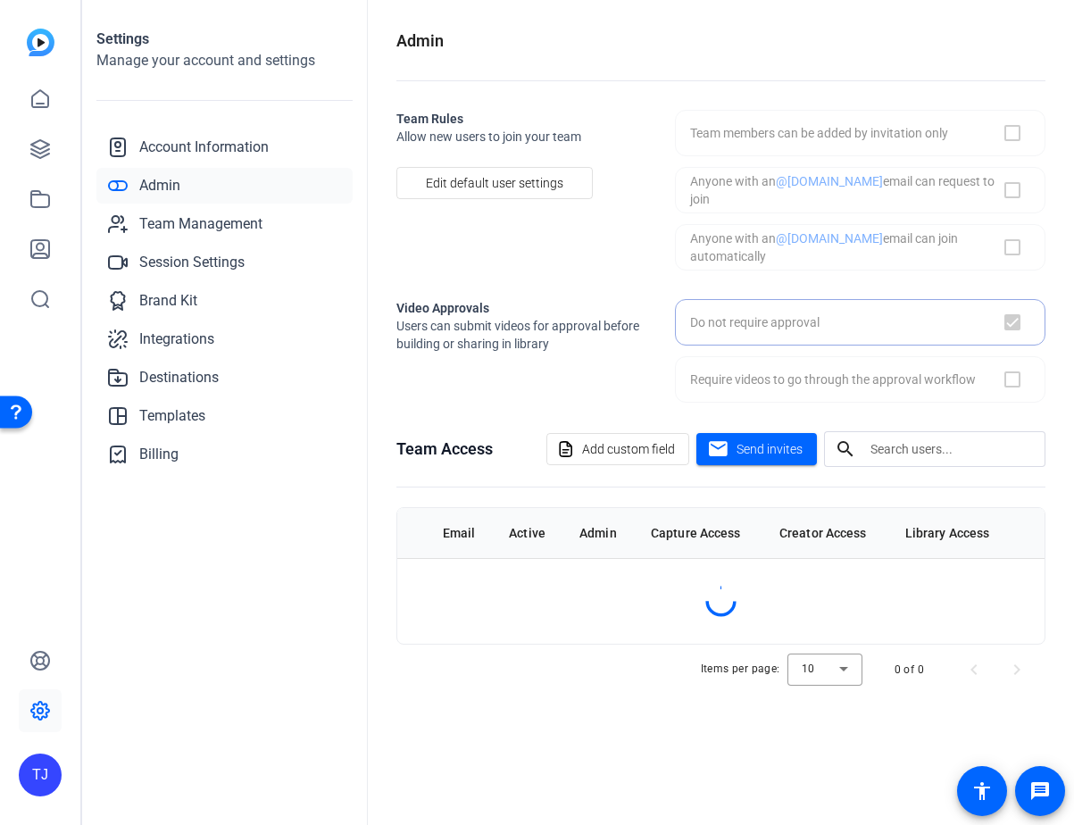
checkbox input "true"
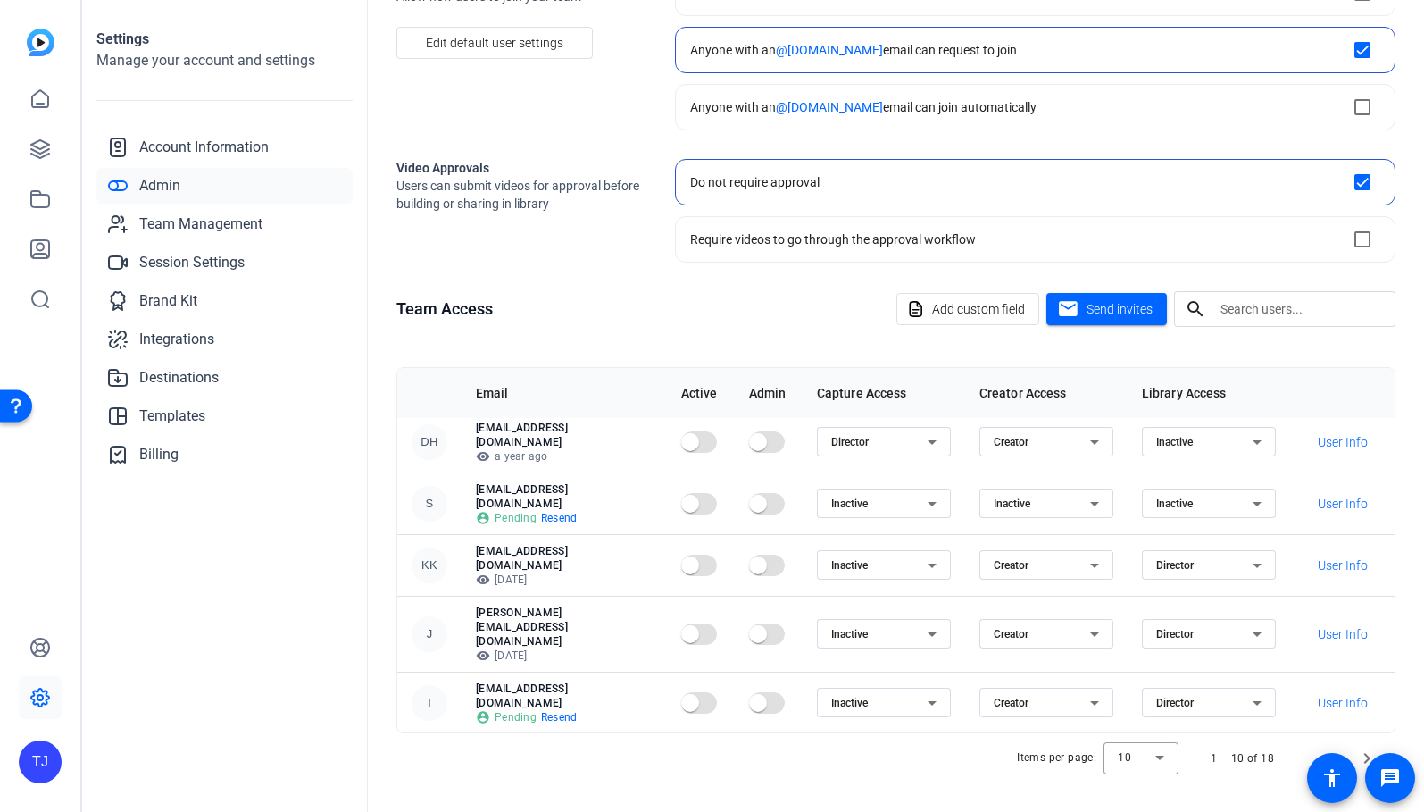
scroll to position [229, 0]
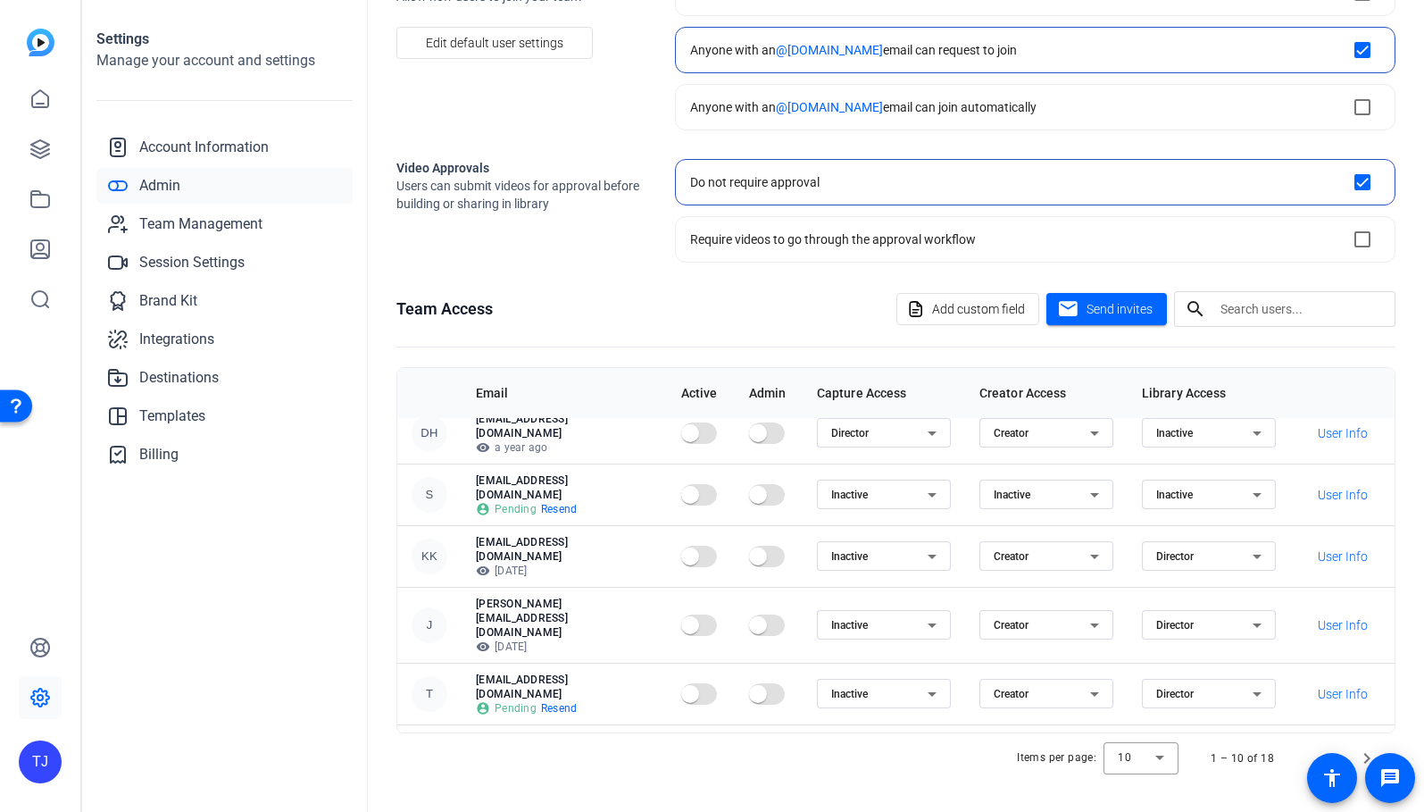
click at [709, 391] on th "Active" at bounding box center [701, 393] width 68 height 50
click at [974, 300] on span "Add custom field" at bounding box center [978, 309] width 93 height 34
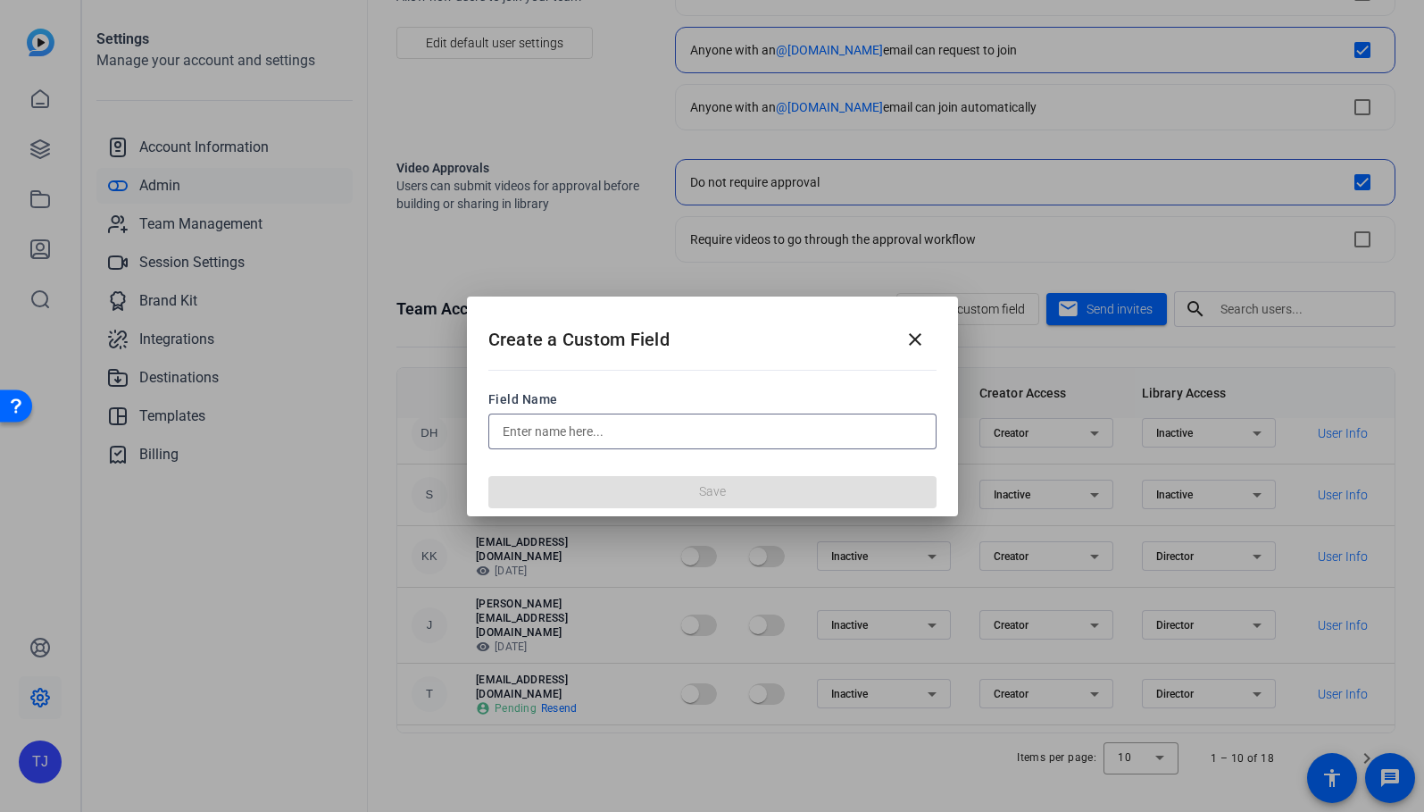
click at [730, 433] on input "text" at bounding box center [713, 431] width 420 height 21
click at [917, 341] on mat-icon "close" at bounding box center [914, 339] width 21 height 21
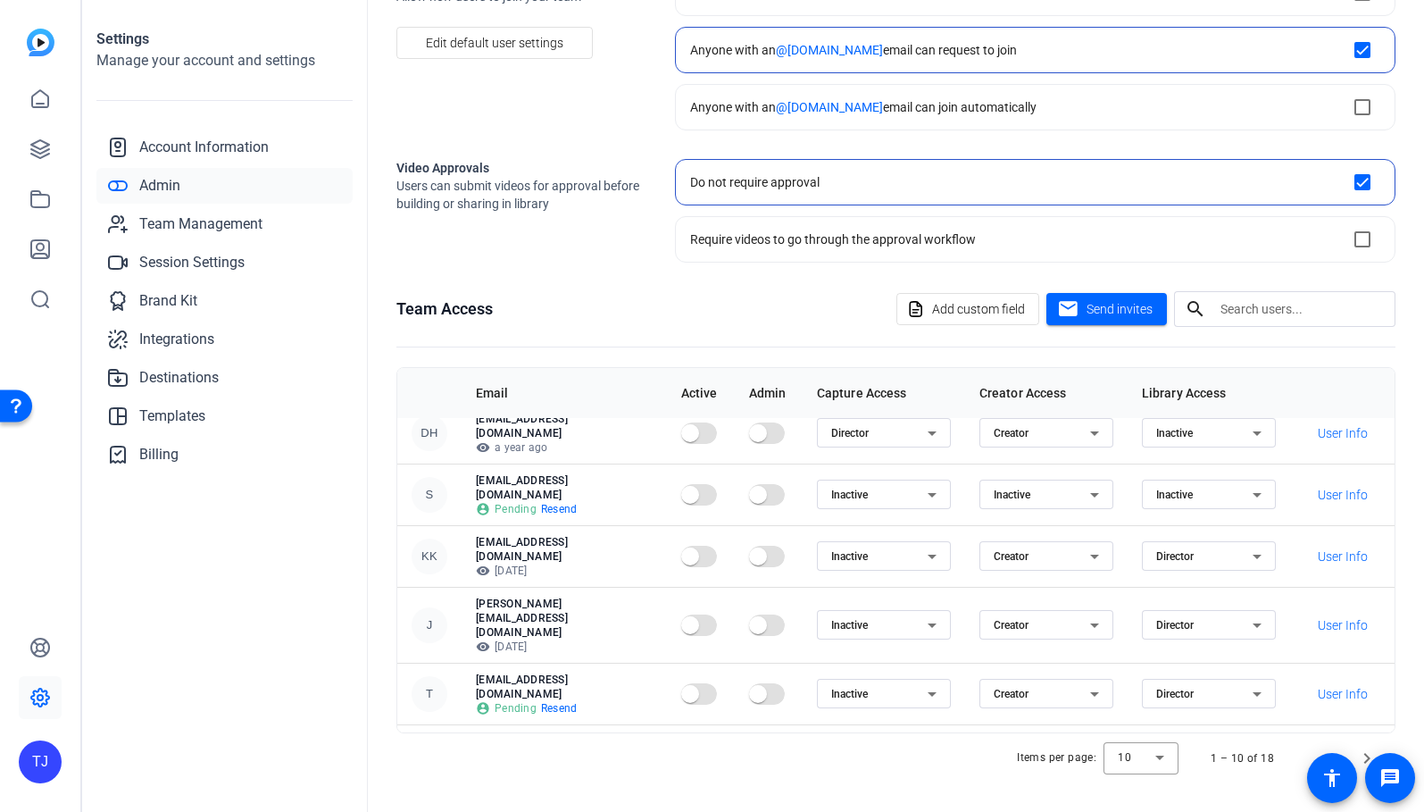
click at [377, 417] on div "Admin Team Rules Allow new users to join your team Edit default user settings T…" at bounding box center [896, 406] width 1056 height 812
click at [45, 43] on img at bounding box center [41, 43] width 28 height 28
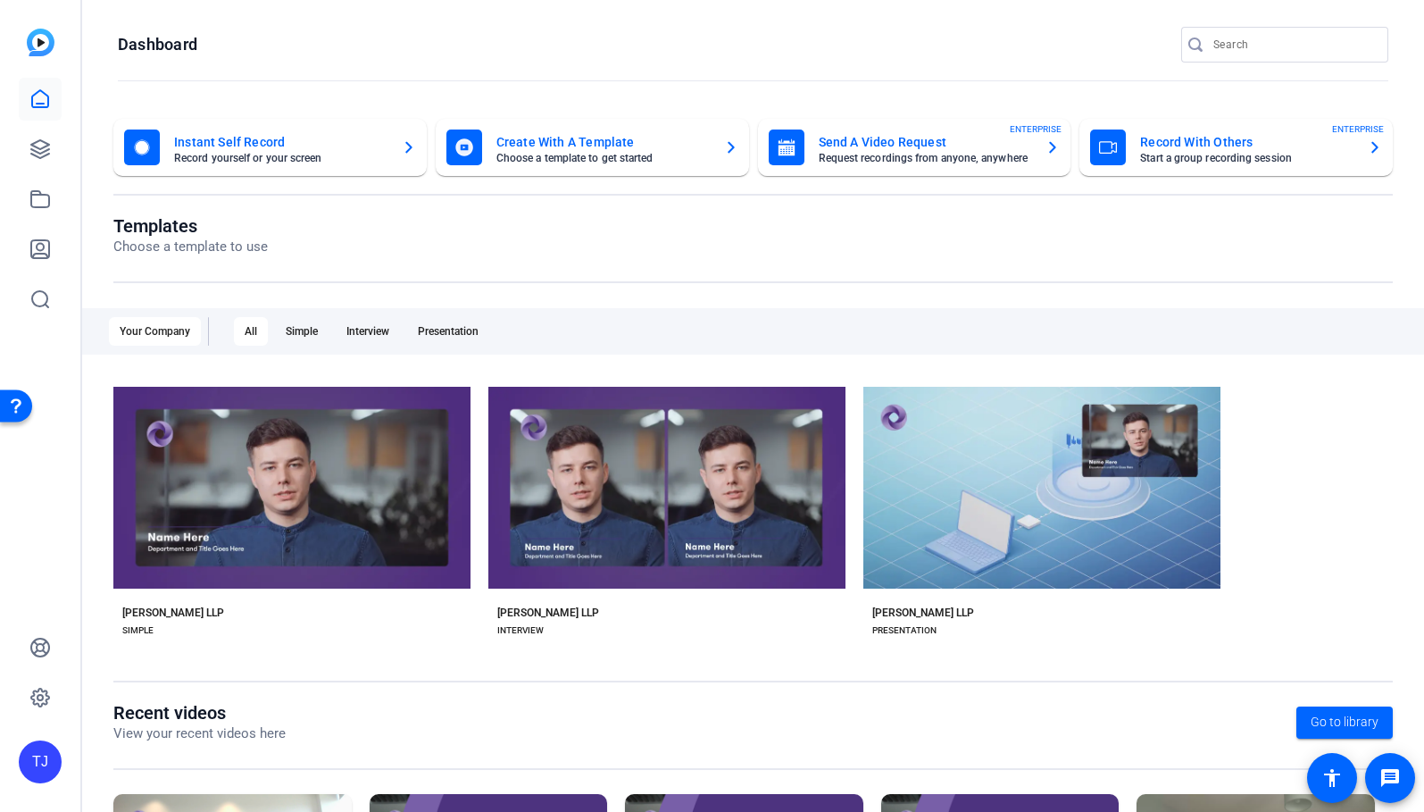
click at [54, 42] on img at bounding box center [41, 43] width 28 height 28
click at [41, 42] on img at bounding box center [41, 43] width 28 height 28
